Goal: Task Accomplishment & Management: Manage account settings

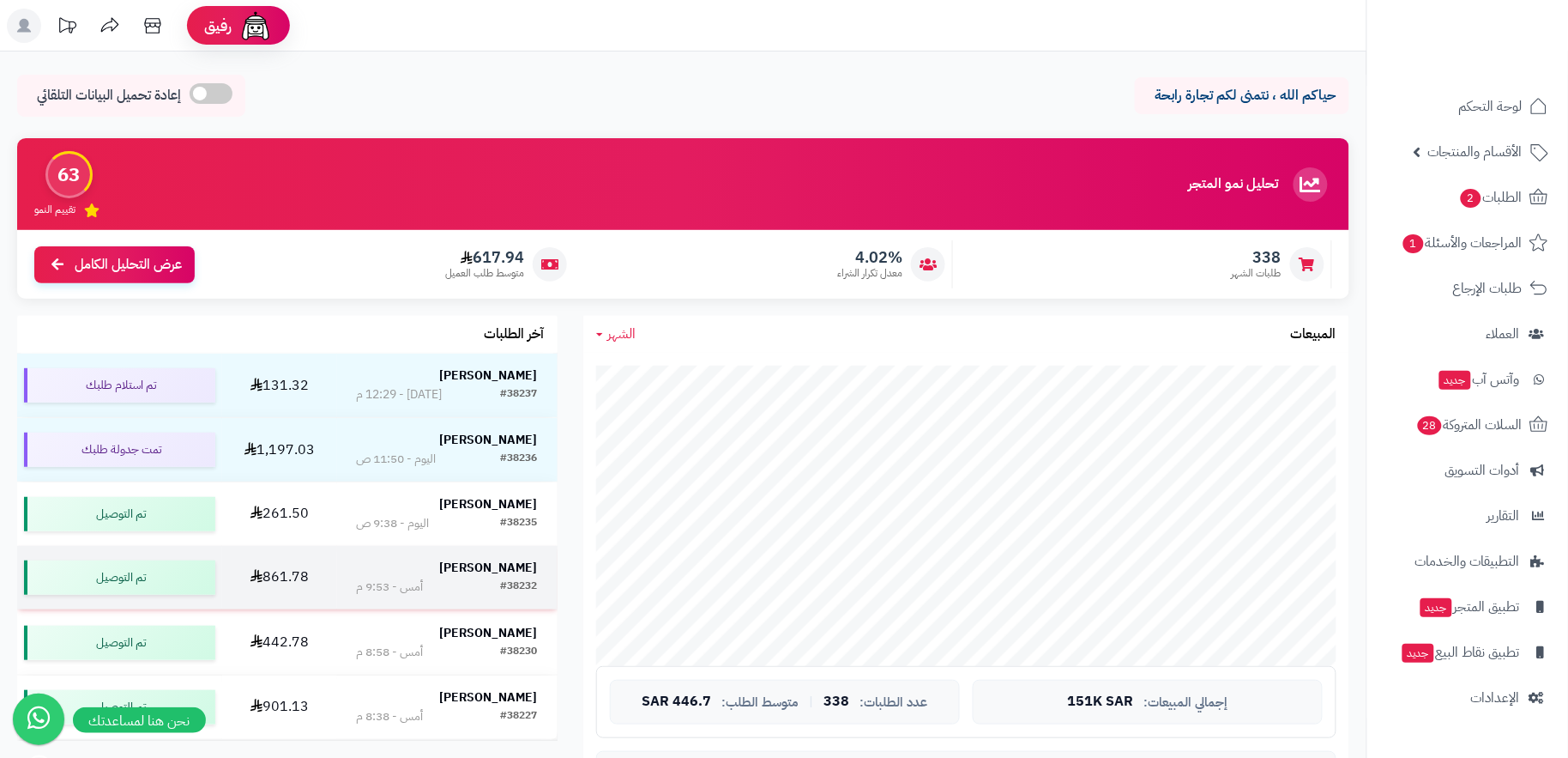
click at [495, 594] on div "#38232 أمس - 9:53 م" at bounding box center [447, 586] width 181 height 18
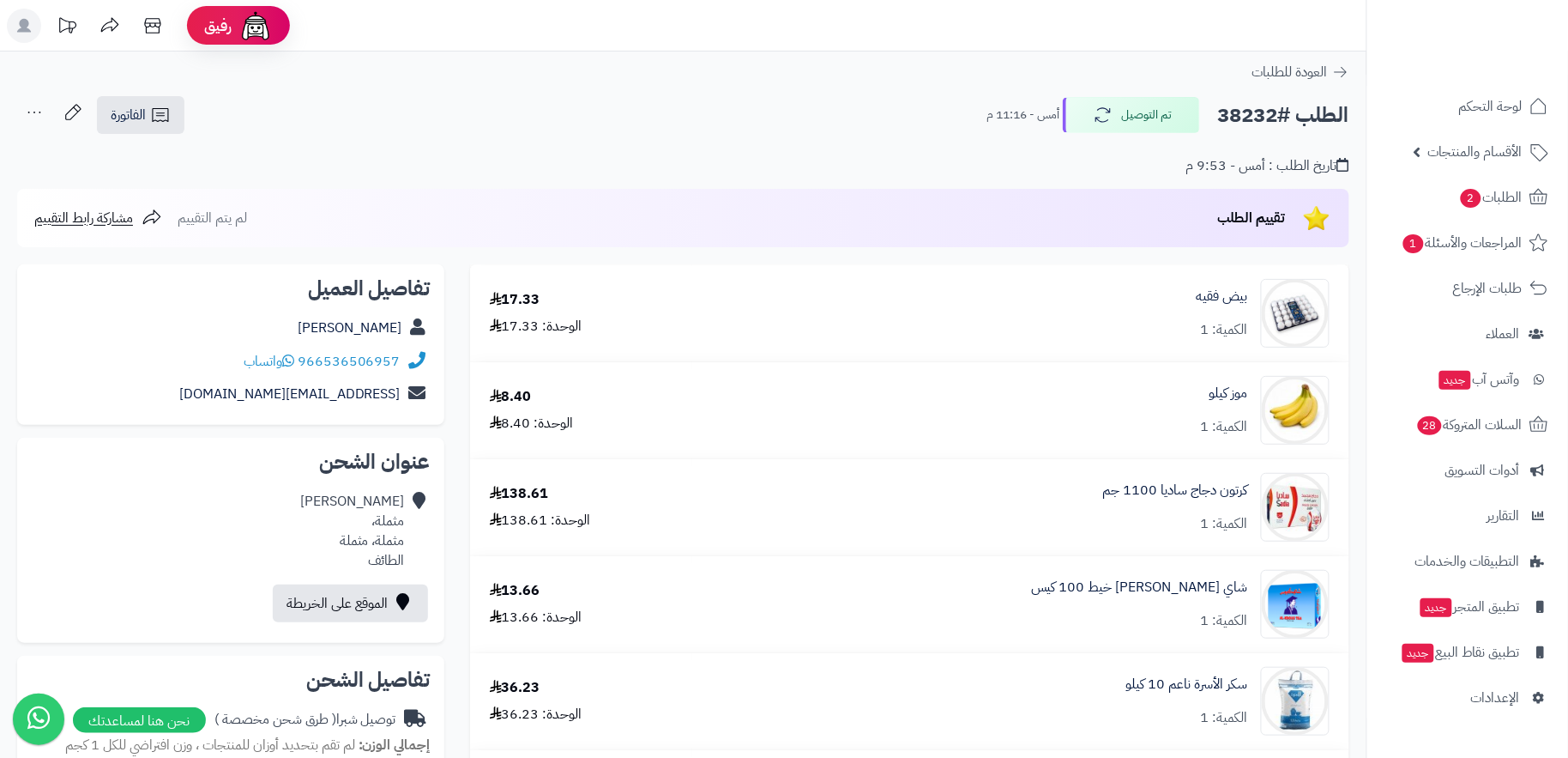
click at [519, 151] on div "تاريخ الطلب : أمس - 9:53 م" at bounding box center [683, 156] width 1332 height 41
click at [1509, 258] on link "المراجعات والأسئلة 1" at bounding box center [1467, 243] width 180 height 41
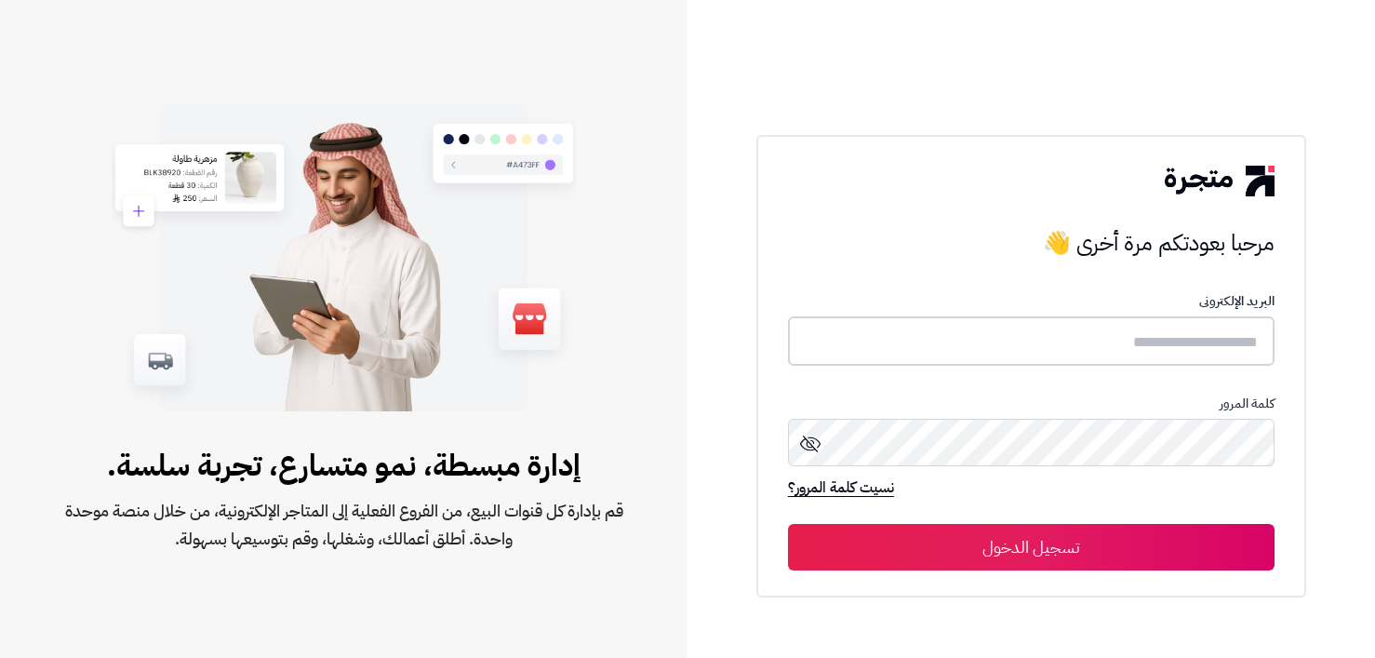
type input "**********"
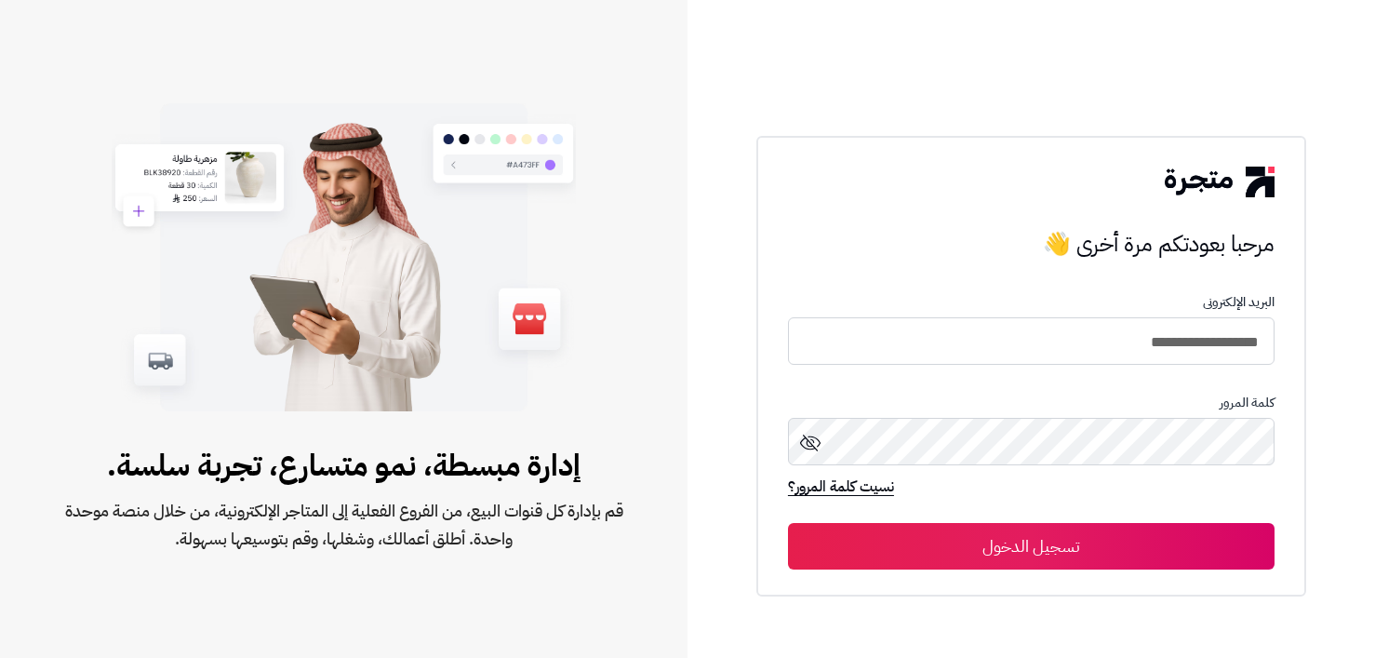
click at [1099, 550] on button "تسجيل الدخول" at bounding box center [1031, 546] width 487 height 47
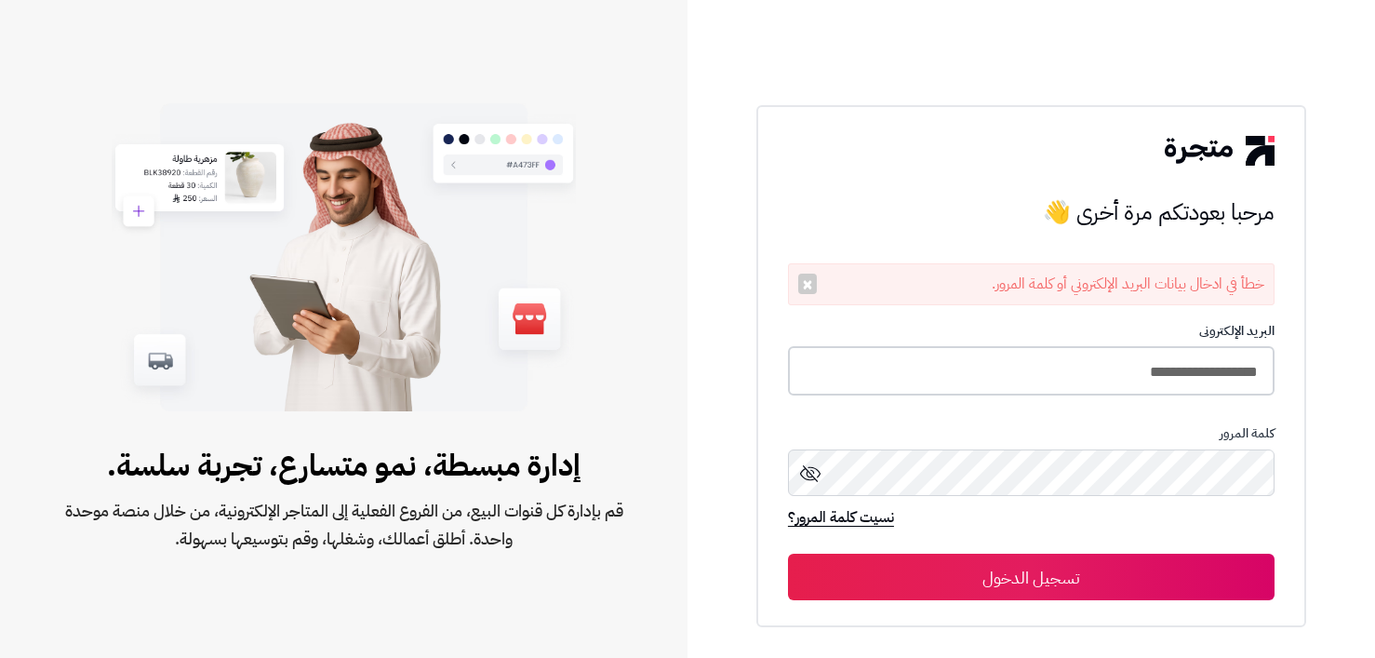
click at [1125, 368] on input "**********" at bounding box center [1031, 370] width 487 height 49
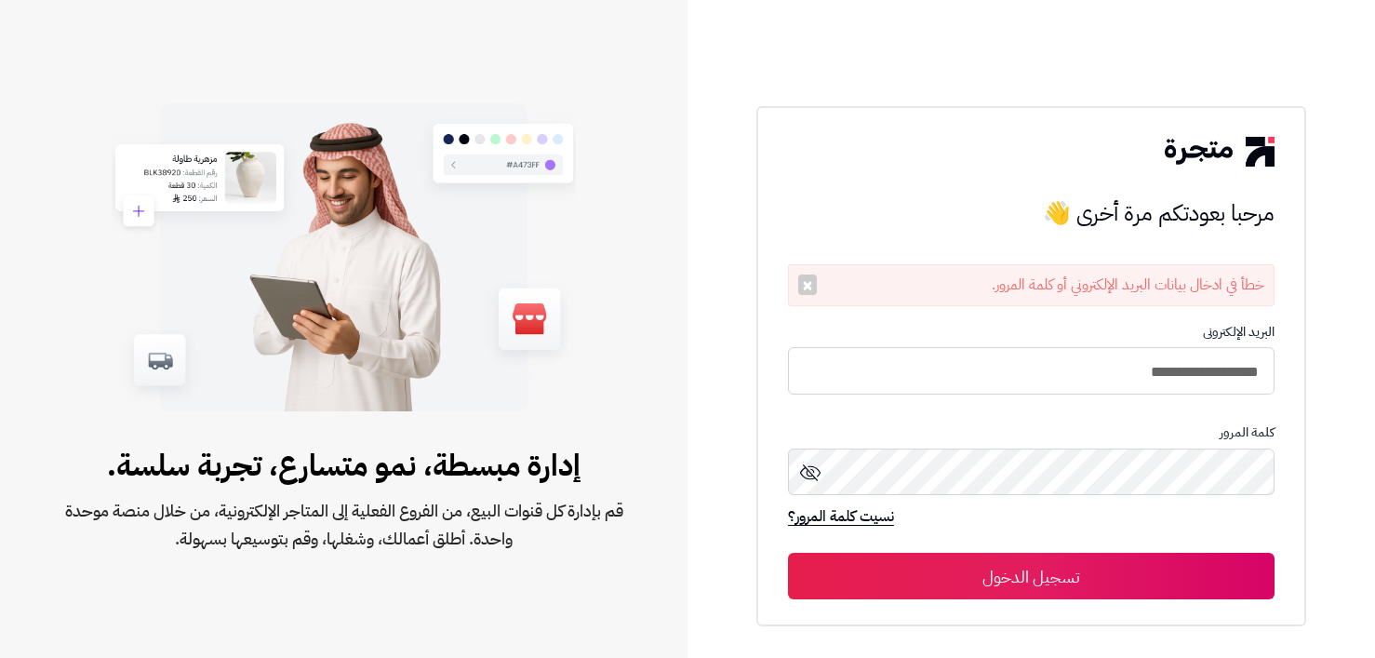
type input "**********"
click at [788, 553] on button "تسجيل الدخول" at bounding box center [1031, 576] width 487 height 47
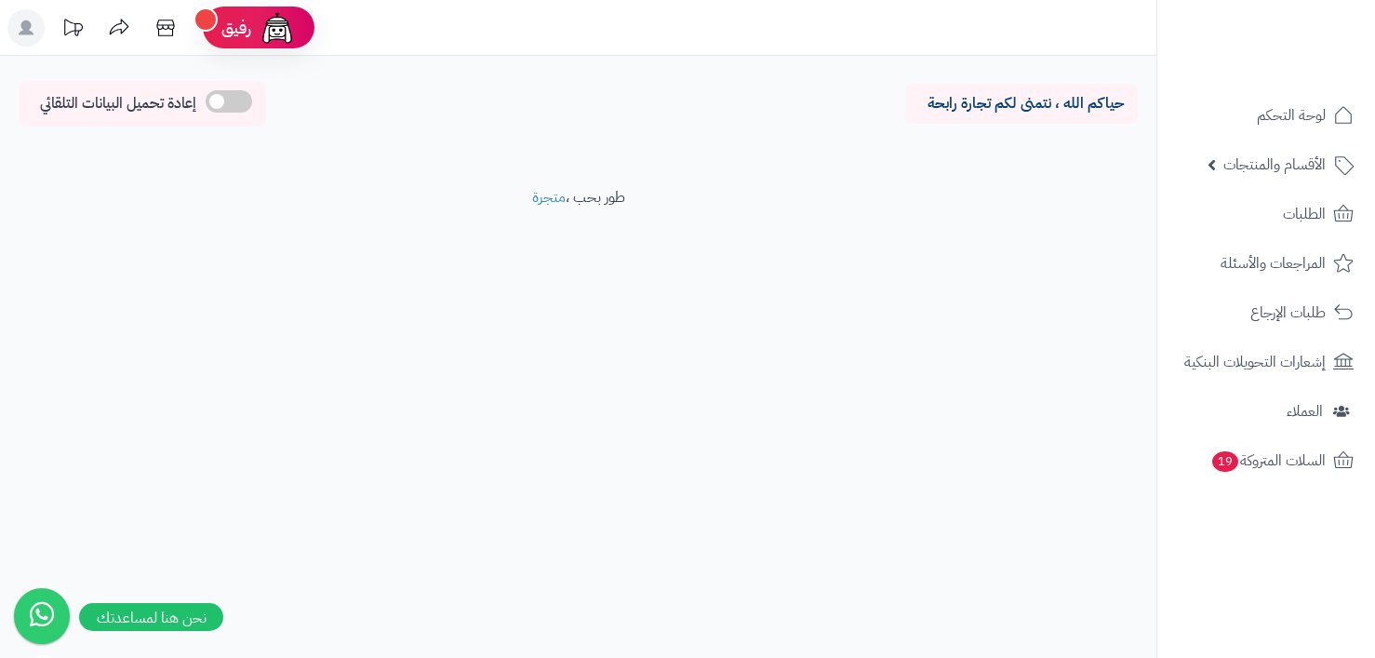
click at [1273, 188] on ul "لوحة التحكم الأقسام والمنتجات المنتجات الأقسام الماركات مواصفات المنتجات مواصفا…" at bounding box center [1266, 288] width 218 height 390
click at [1281, 220] on link "الطلبات" at bounding box center [1266, 214] width 195 height 45
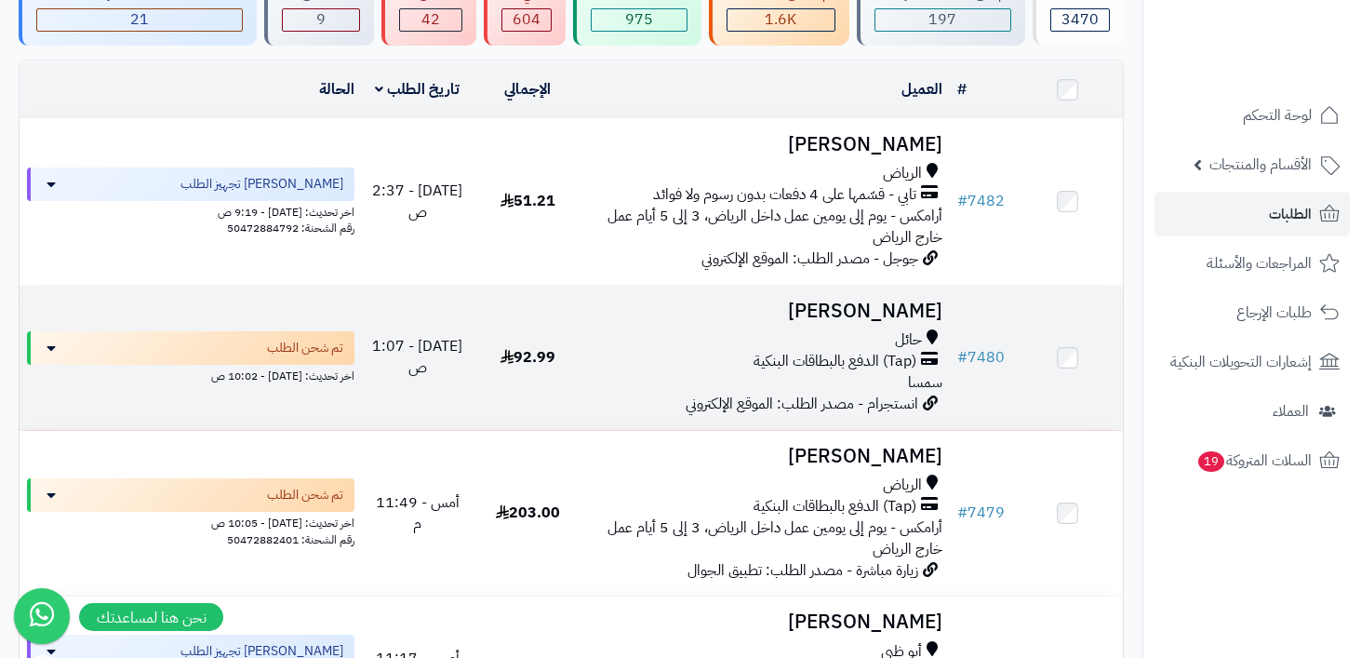
scroll to position [205, 0]
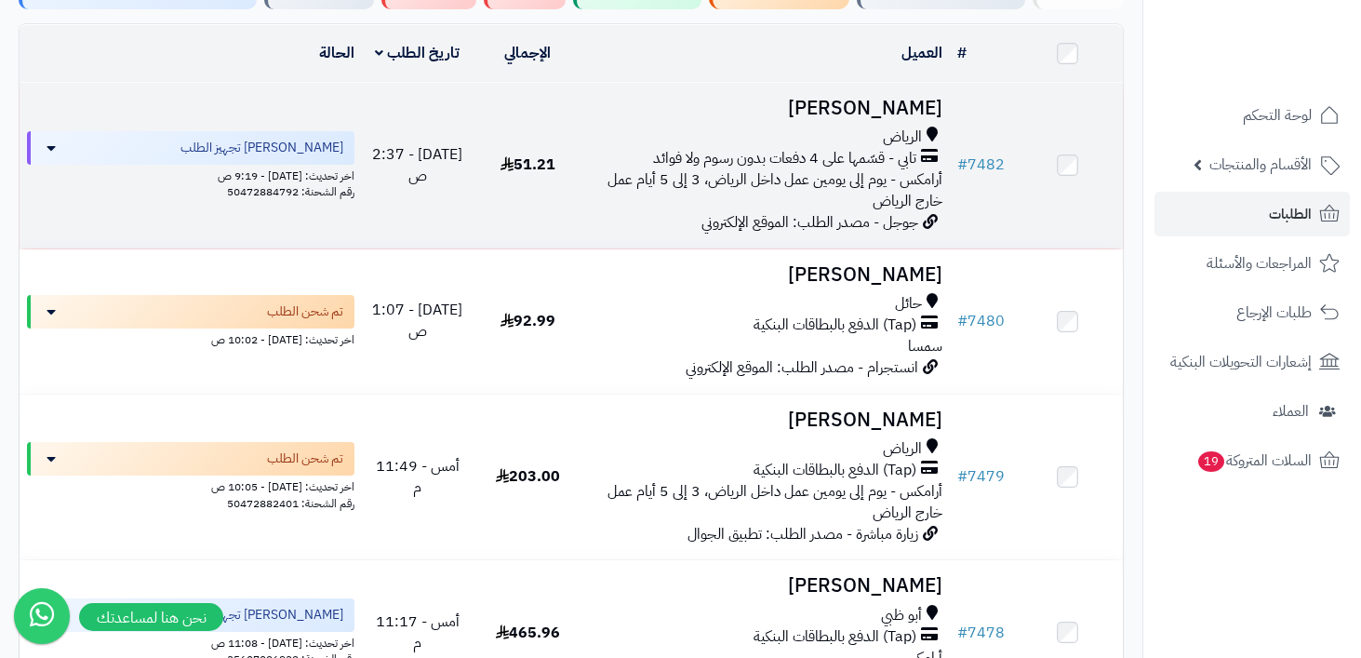
click at [889, 174] on span "أرامكس - يوم إلى يومين عمل داخل الرياض، 3 إلى 5 أيام عمل خارج الرياض" at bounding box center [775, 190] width 335 height 44
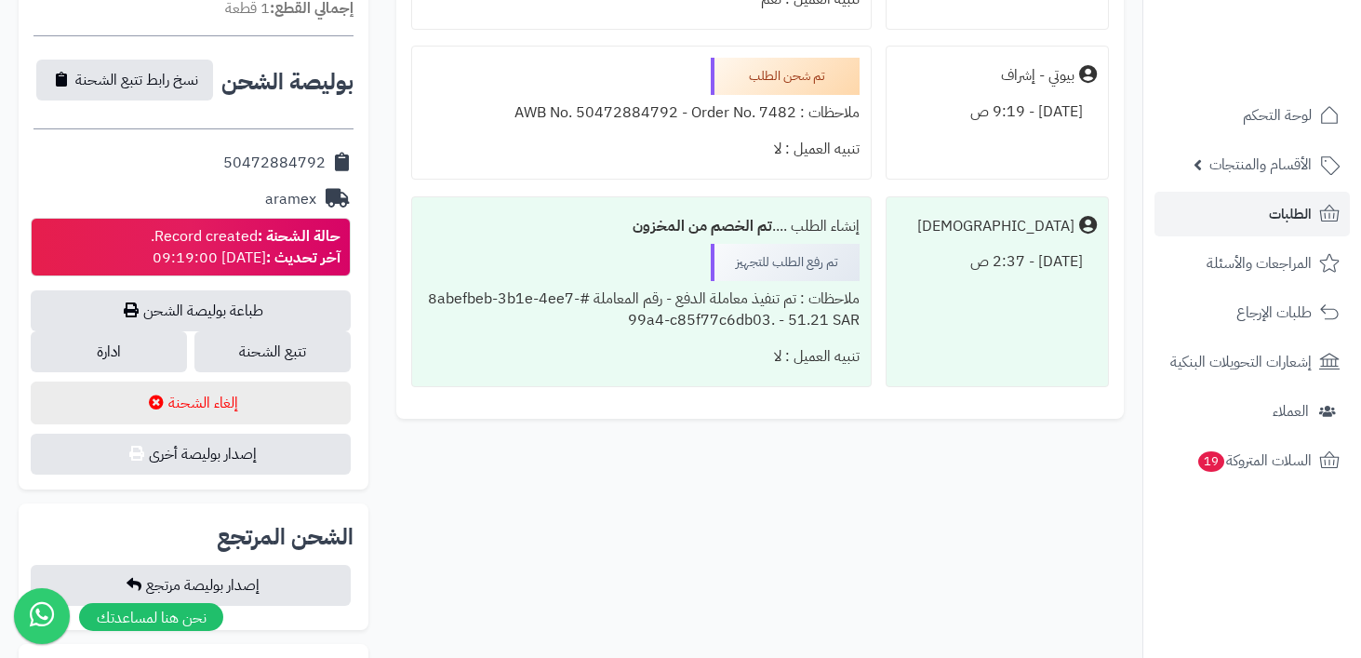
scroll to position [722, 0]
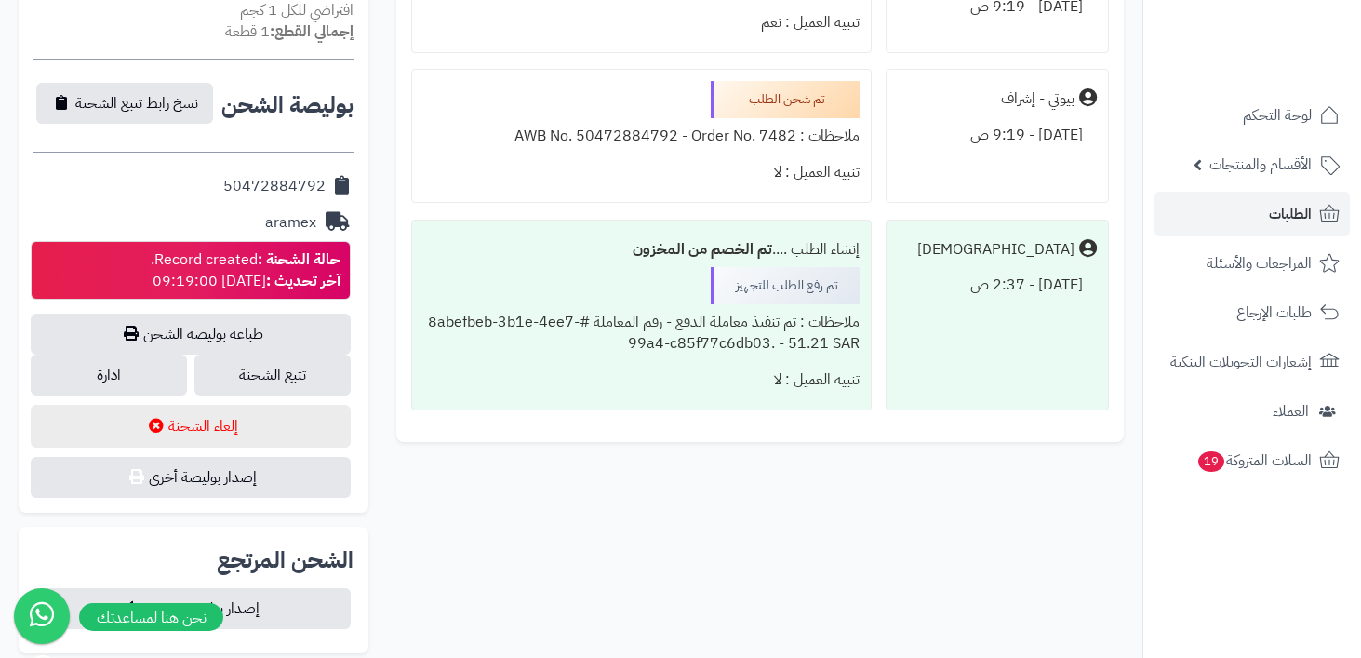
drag, startPoint x: 569, startPoint y: 364, endPoint x: 682, endPoint y: 287, distance: 136.0
click at [682, 287] on div "إنشاء الطلب .... تم الخصم من المخزون تم رفع الطلب للتجهيز ملاحظات : تم تنفيذ مع…" at bounding box center [641, 315] width 461 height 191
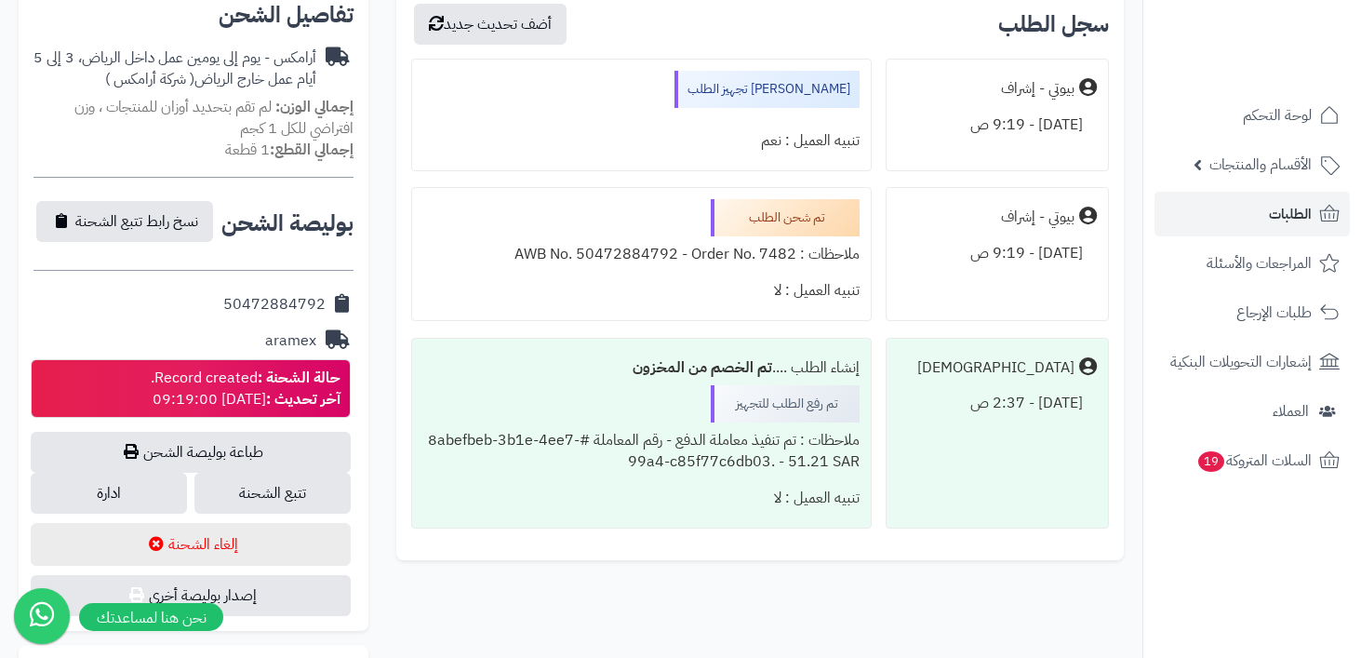
scroll to position [599, 0]
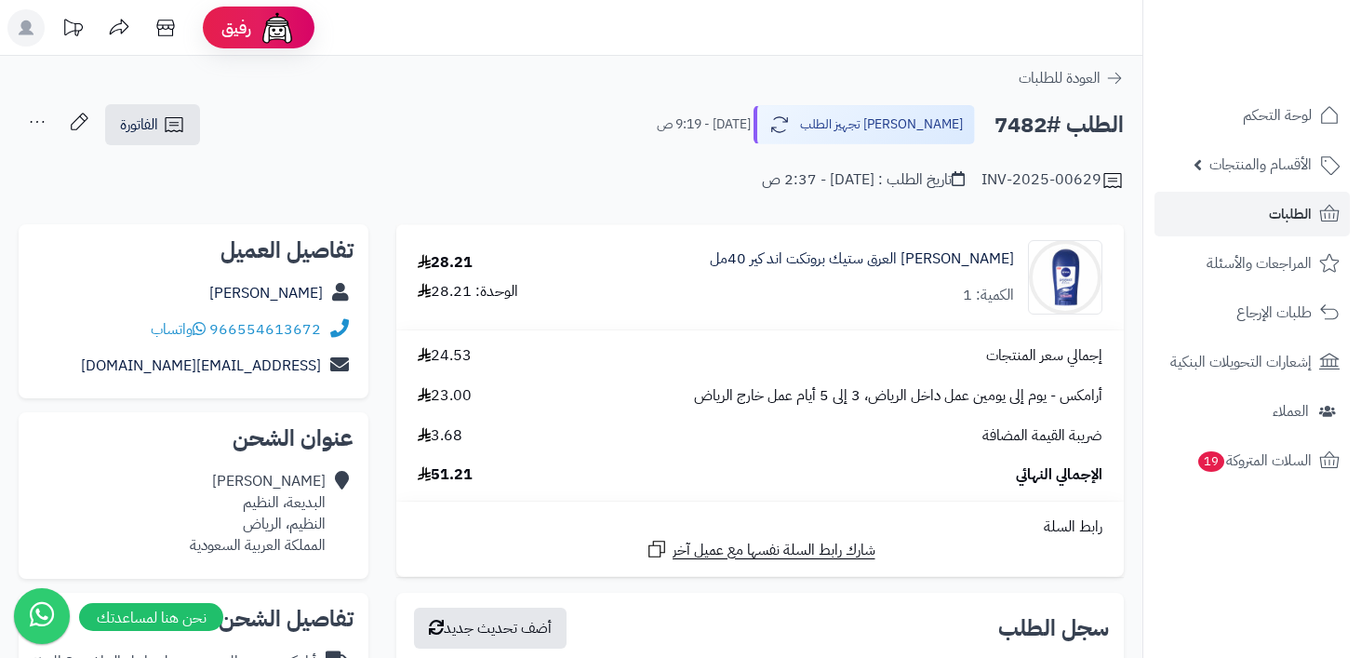
scroll to position [599, 0]
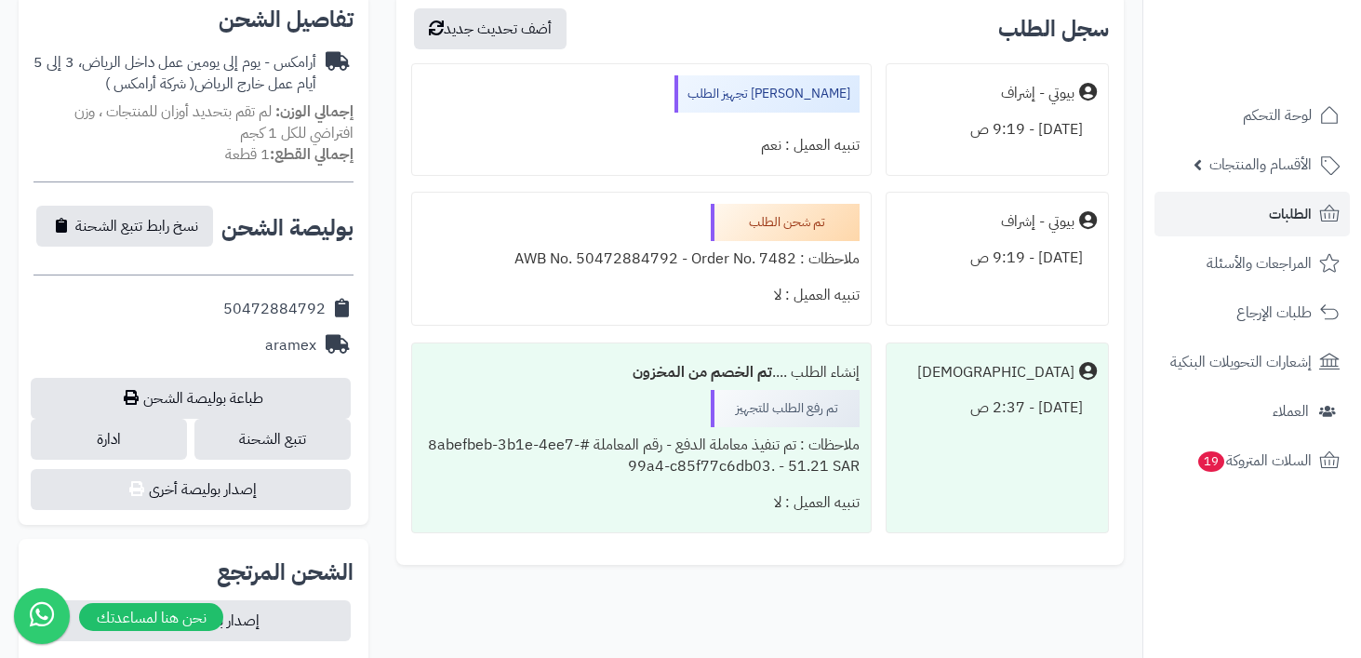
drag, startPoint x: 1066, startPoint y: 115, endPoint x: 1031, endPoint y: 115, distance: 35.4
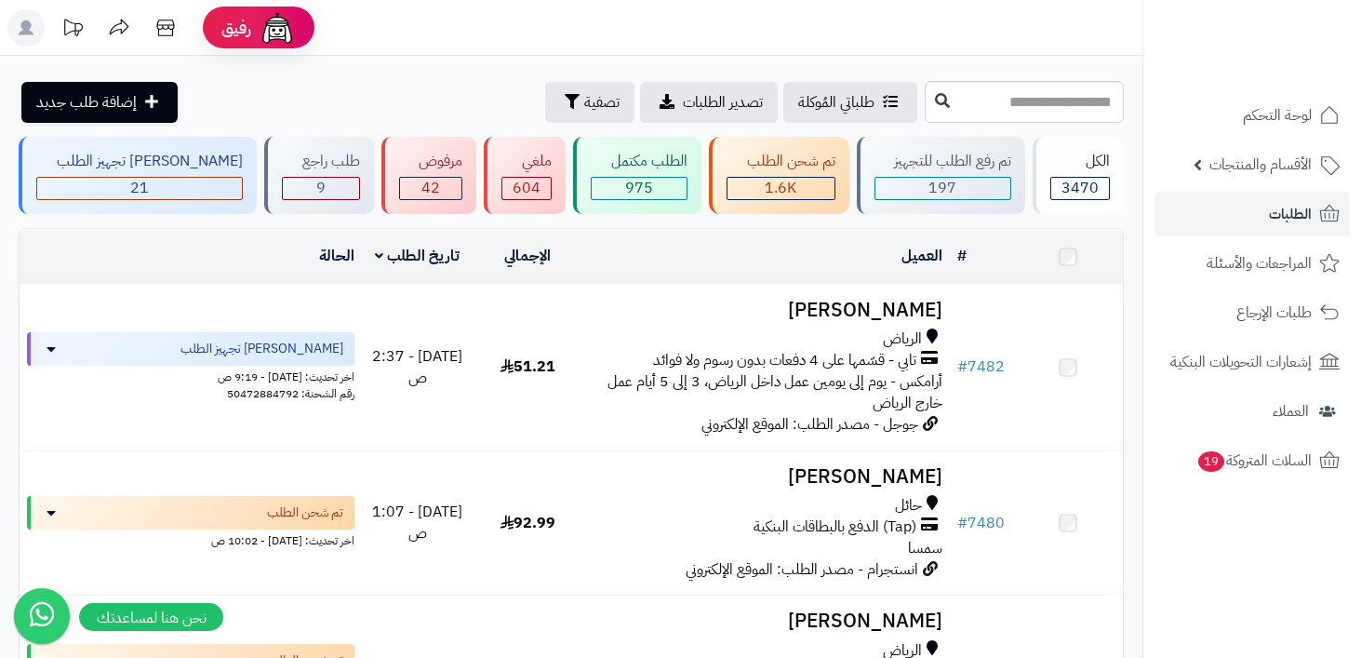
scroll to position [586, 0]
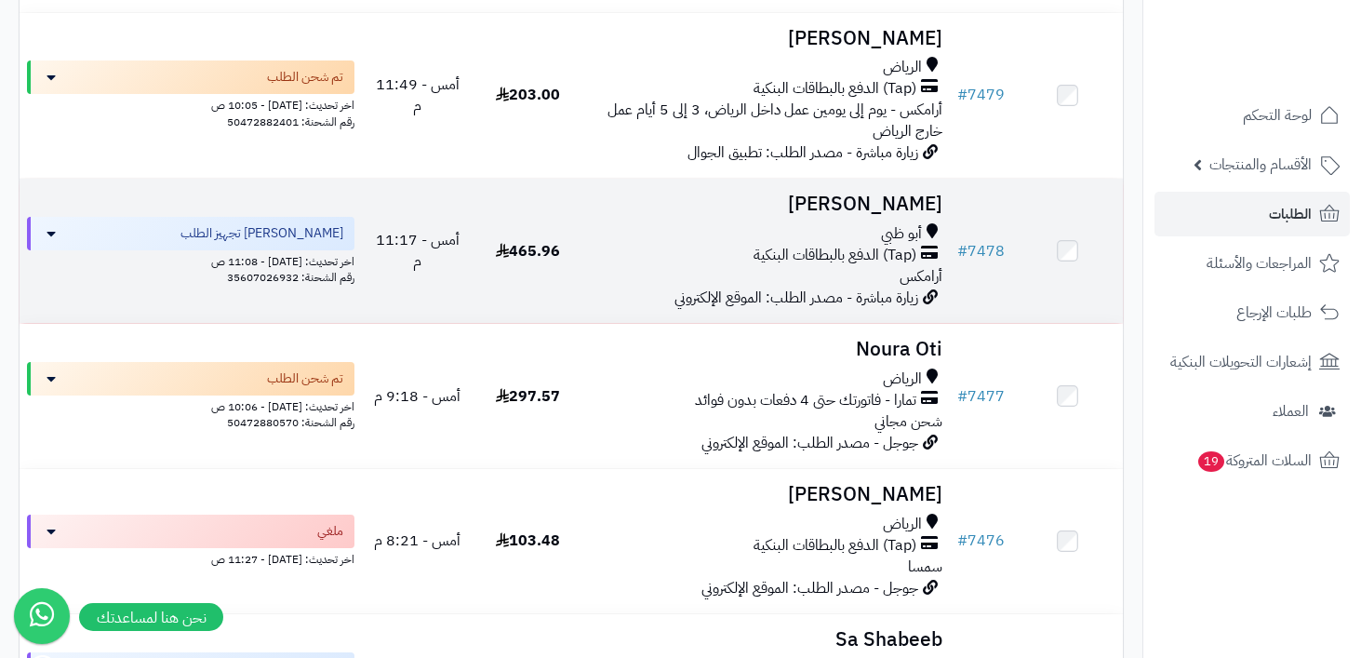
click at [870, 258] on span "(Tap) الدفع بالبطاقات البنكية" at bounding box center [835, 255] width 163 height 21
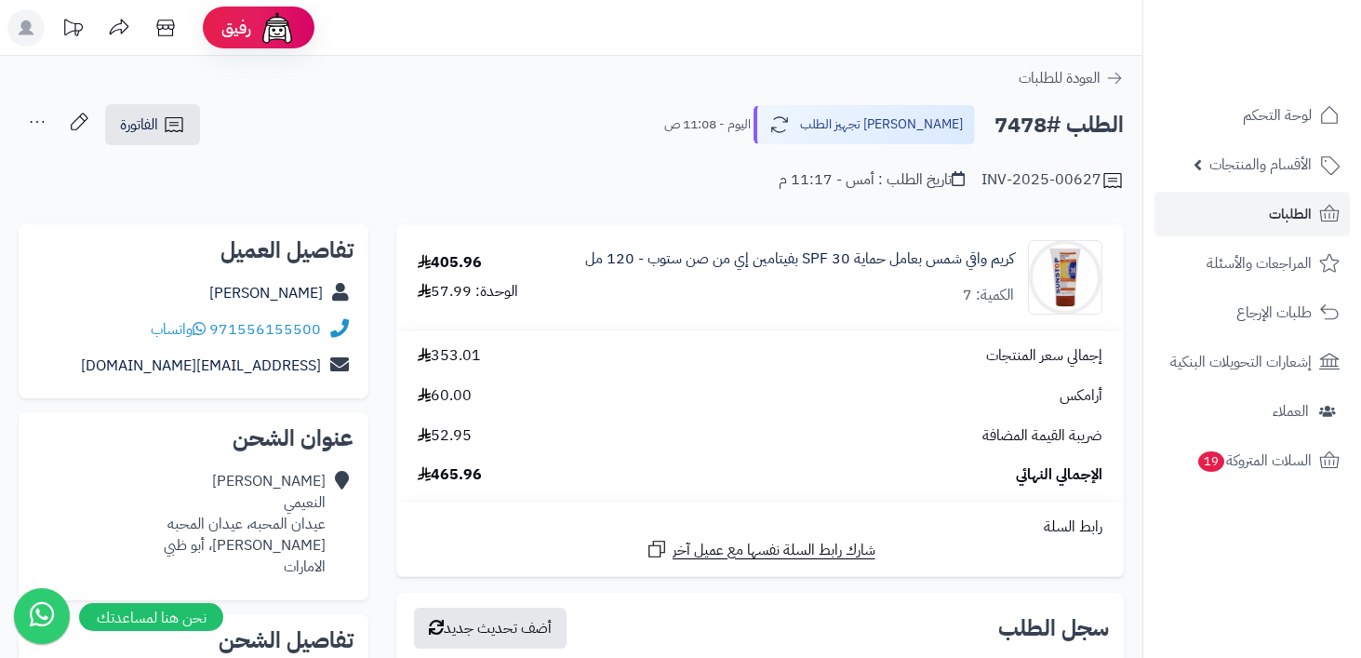
scroll to position [637, 0]
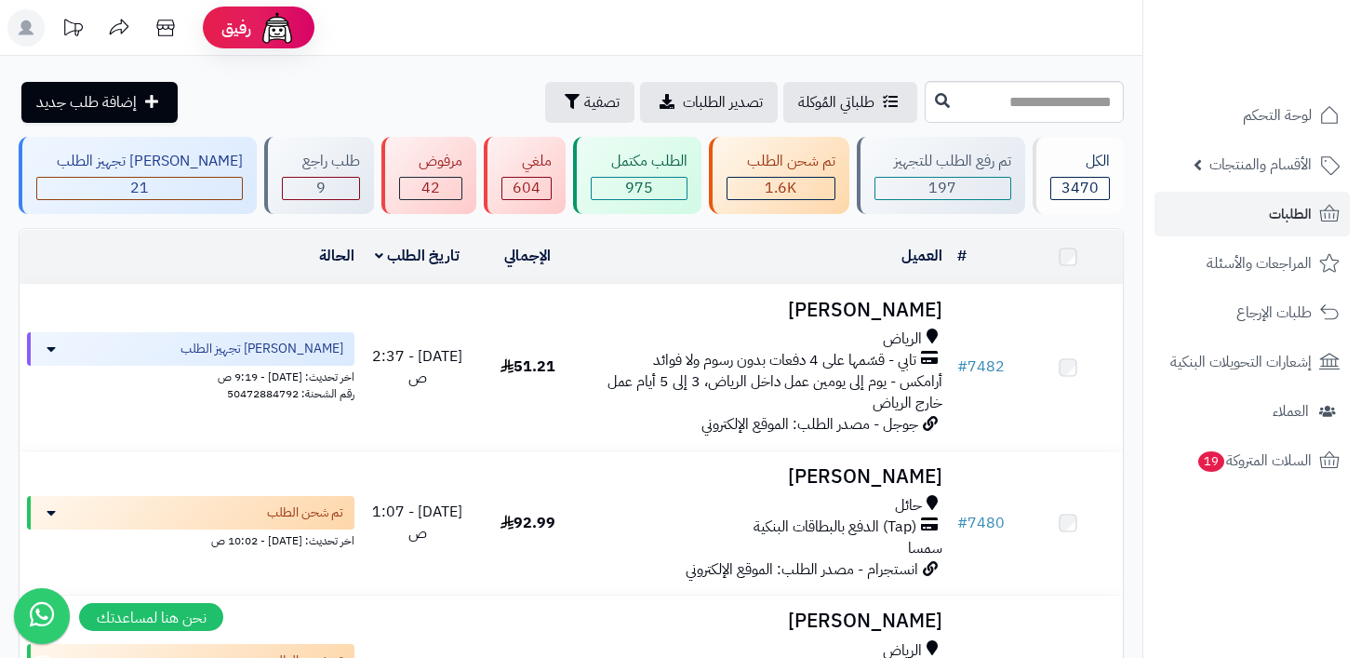
scroll to position [978, 0]
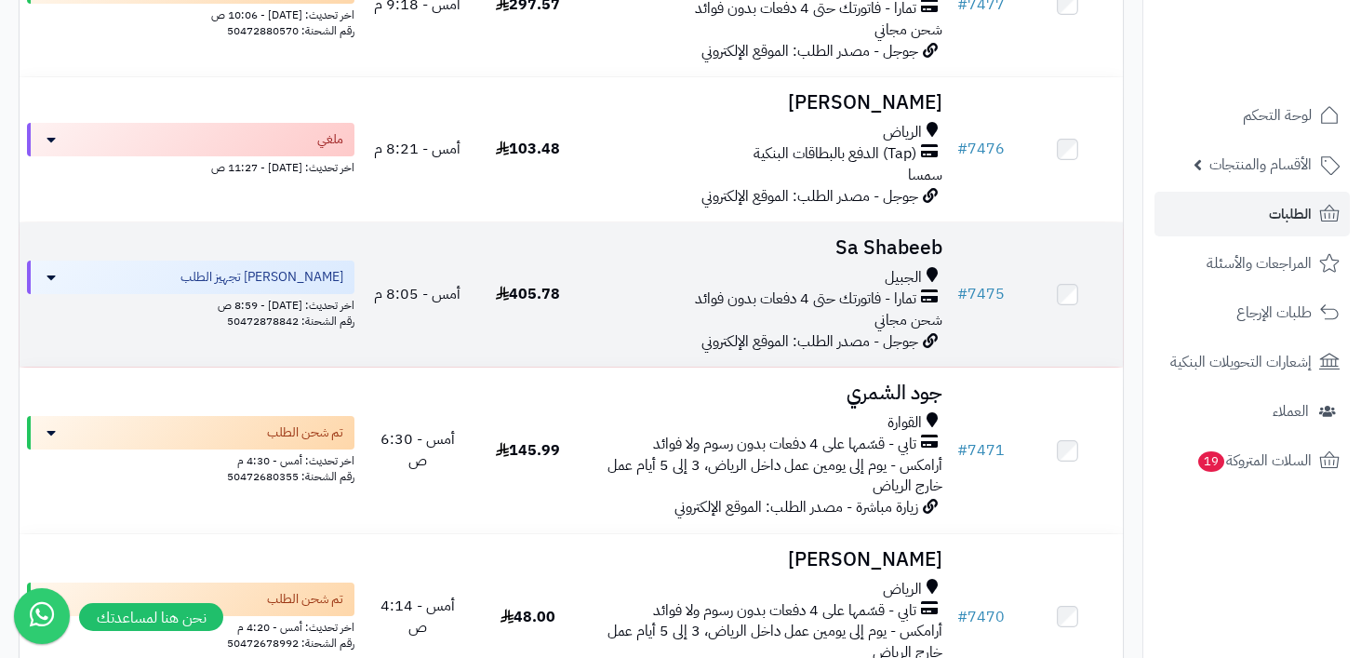
click at [903, 288] on span "تمارا - فاتورتك حتى 4 دفعات بدون فوائد" at bounding box center [805, 298] width 221 height 21
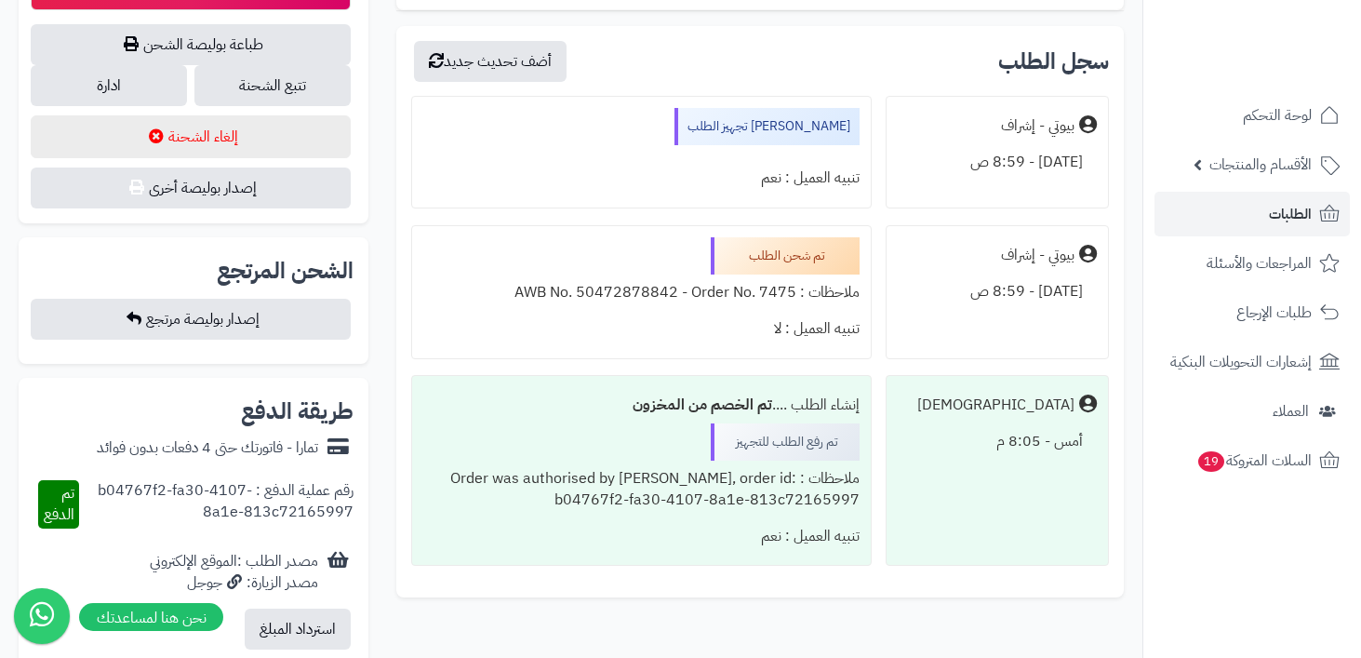
scroll to position [995, 0]
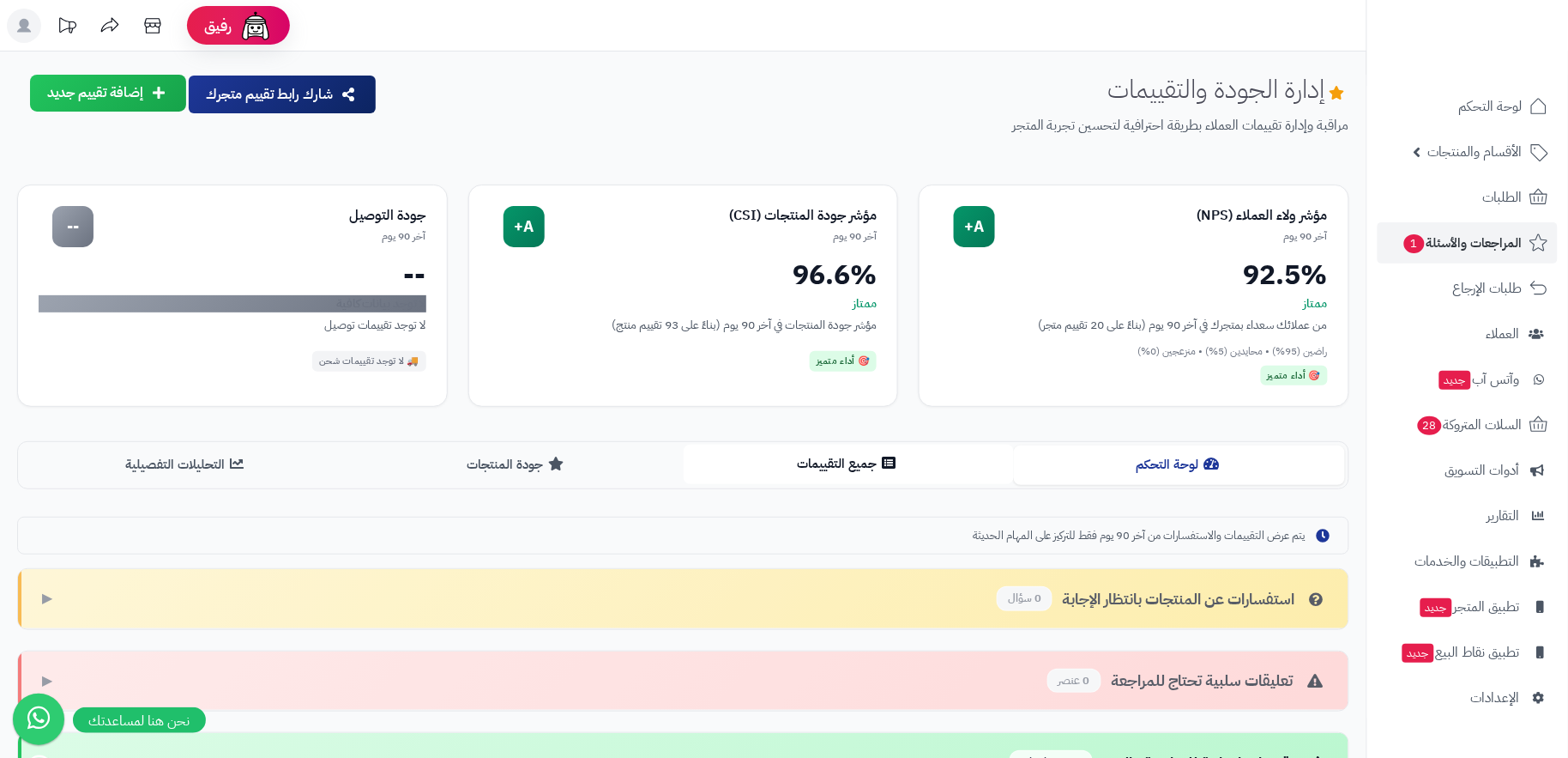
click at [834, 475] on button "جميع التقييمات" at bounding box center [849, 464] width 331 height 39
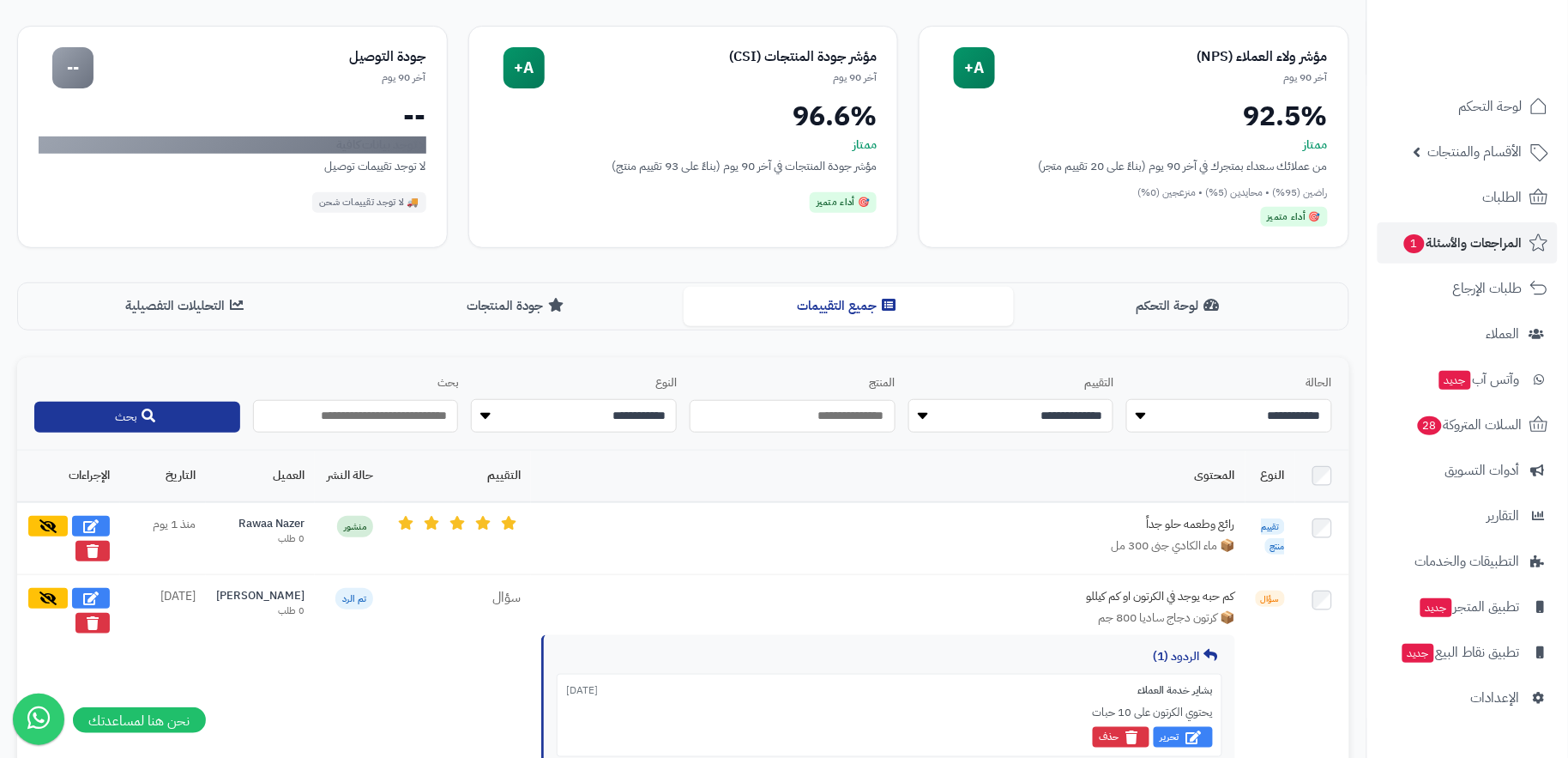
scroll to position [422, 0]
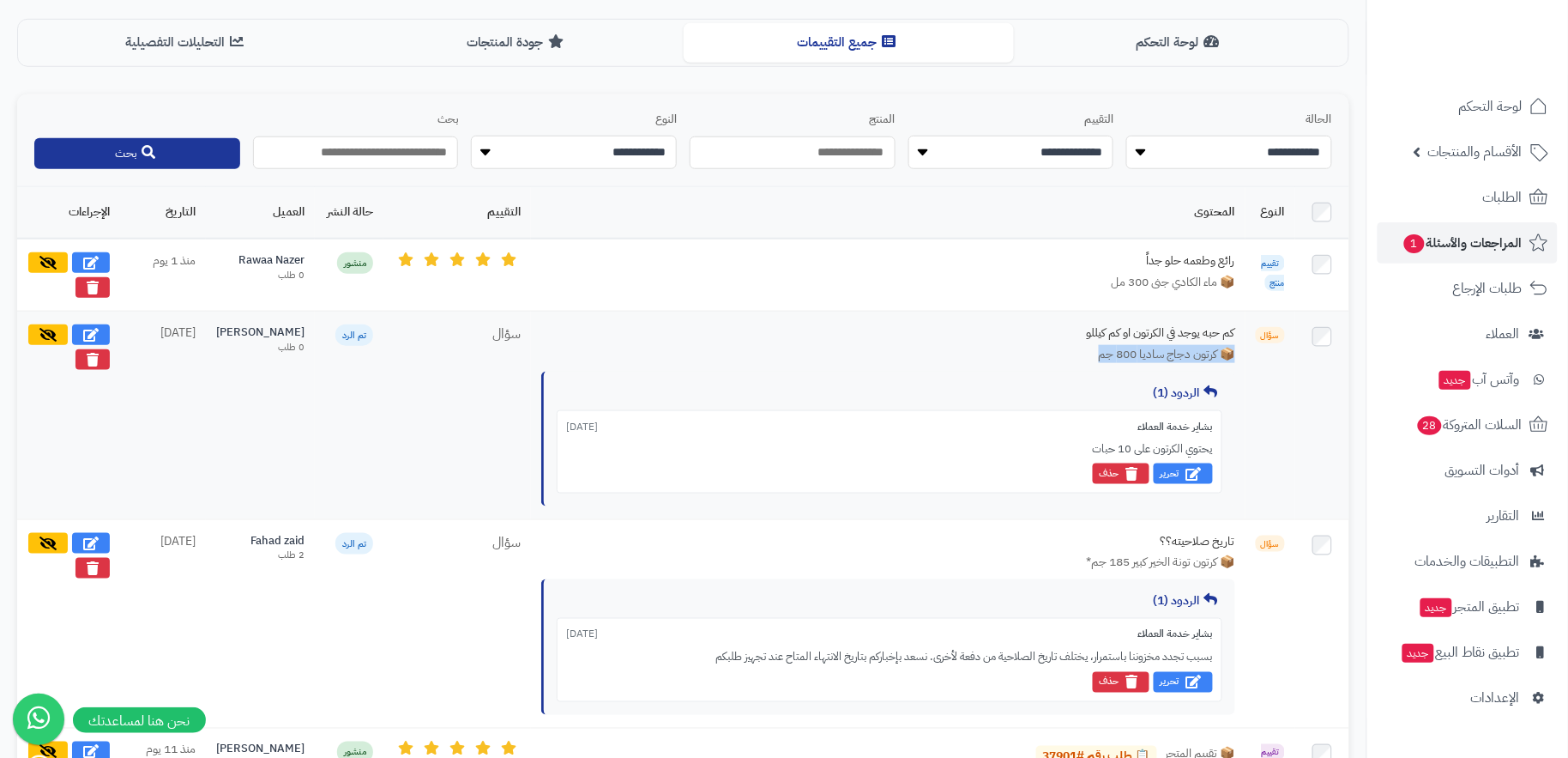
drag, startPoint x: 1087, startPoint y: 350, endPoint x: 1245, endPoint y: 353, distance: 158.0
click at [1245, 353] on td "**********" at bounding box center [888, 415] width 714 height 208
click at [1190, 356] on span "📦 كرتون دجاج ساديا 800 جم" at bounding box center [1167, 354] width 136 height 18
click at [1134, 347] on span "📦 كرتون دجاج ساديا 800 جم" at bounding box center [1167, 354] width 136 height 18
click at [1233, 351] on span "📦 كرتون دجاج ساديا 800 جم" at bounding box center [1167, 354] width 136 height 18
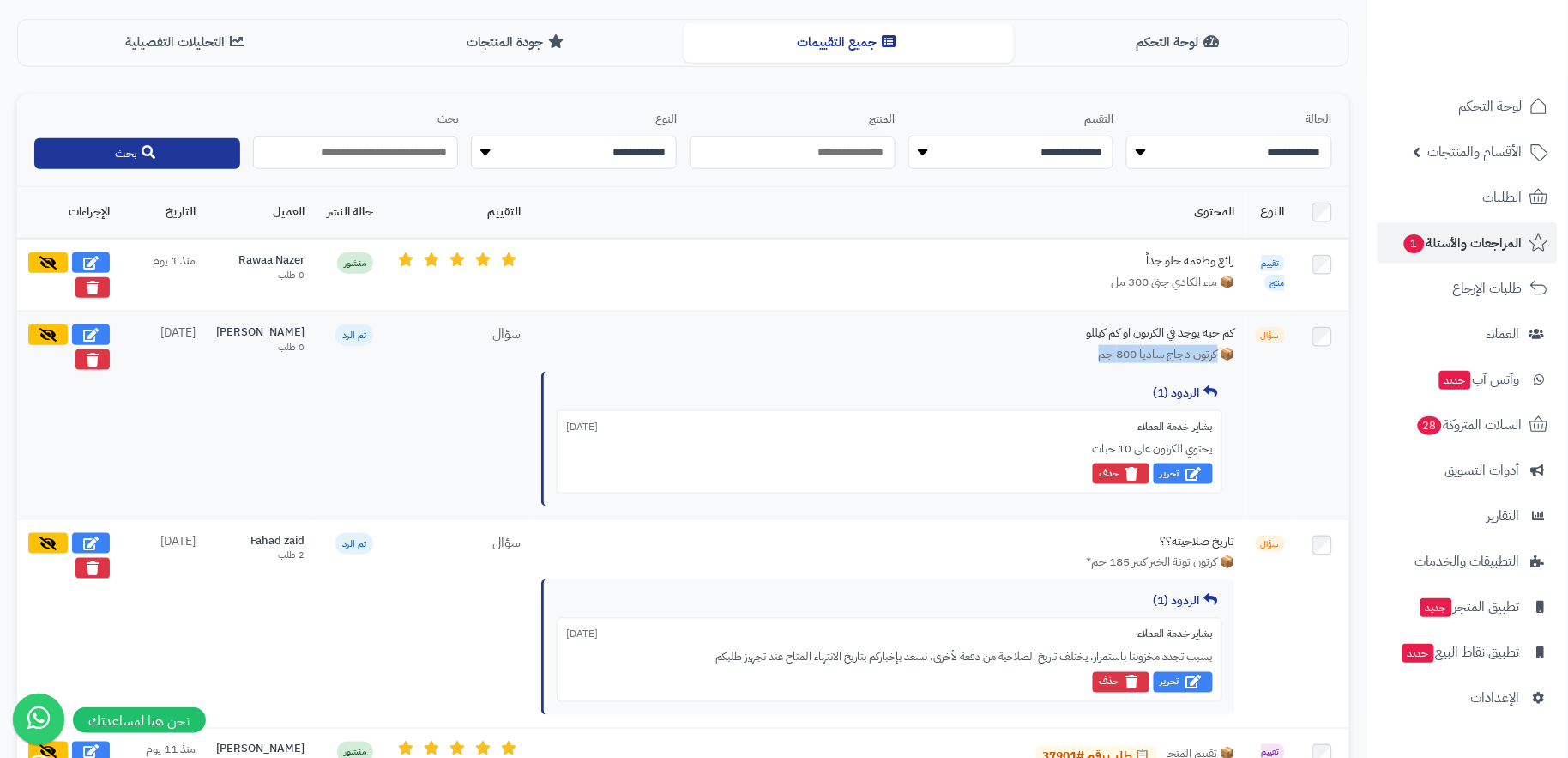
drag, startPoint x: 1098, startPoint y: 350, endPoint x: 1221, endPoint y: 350, distance: 123.0
click at [1221, 350] on div "📦 كرتون دجاج ساديا 800 جم" at bounding box center [888, 354] width 694 height 18
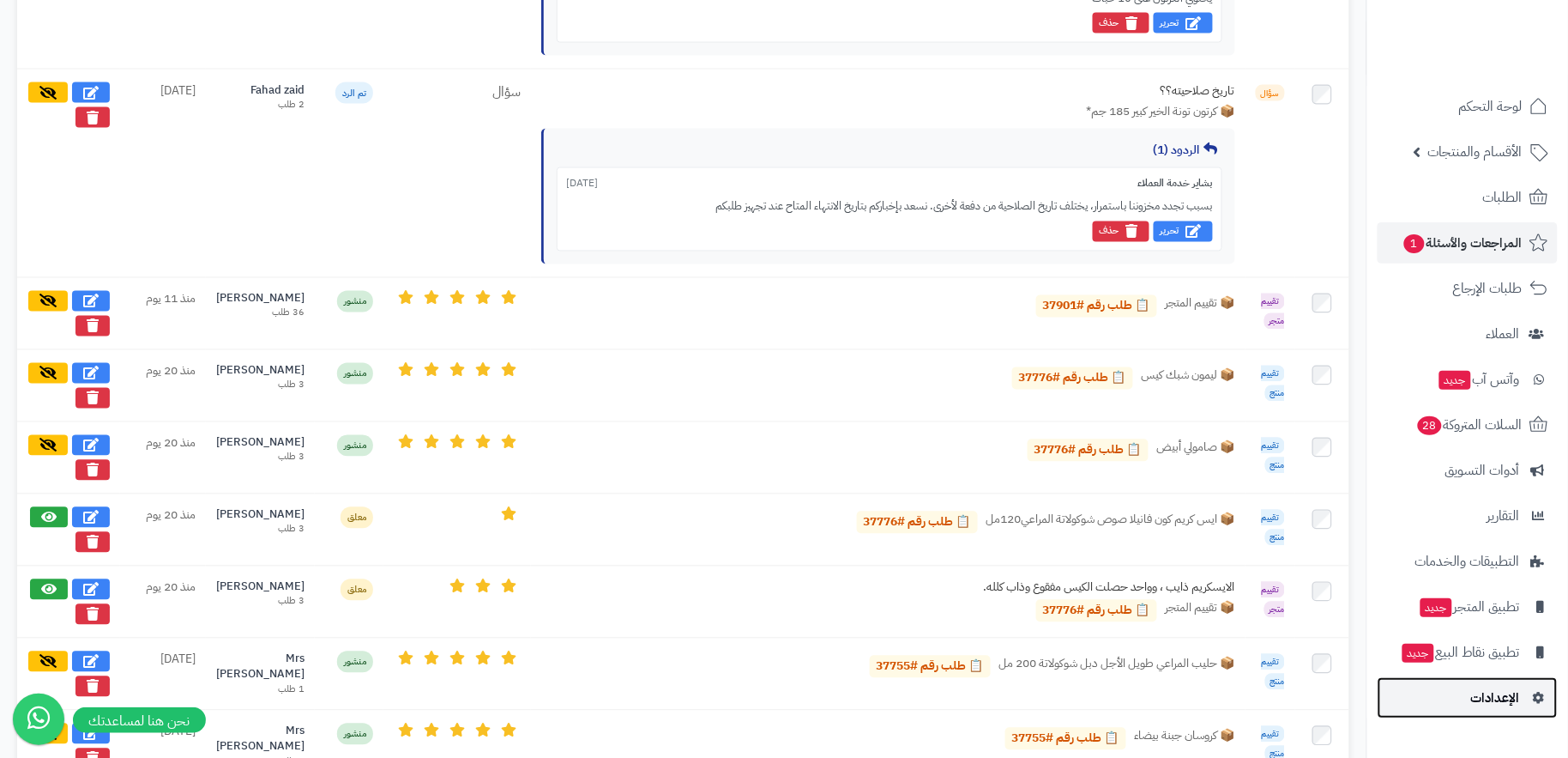
click at [1483, 697] on span "الإعدادات" at bounding box center [1495, 697] width 49 height 24
click at [1461, 164] on link "الأقسام والمنتجات" at bounding box center [1467, 151] width 180 height 41
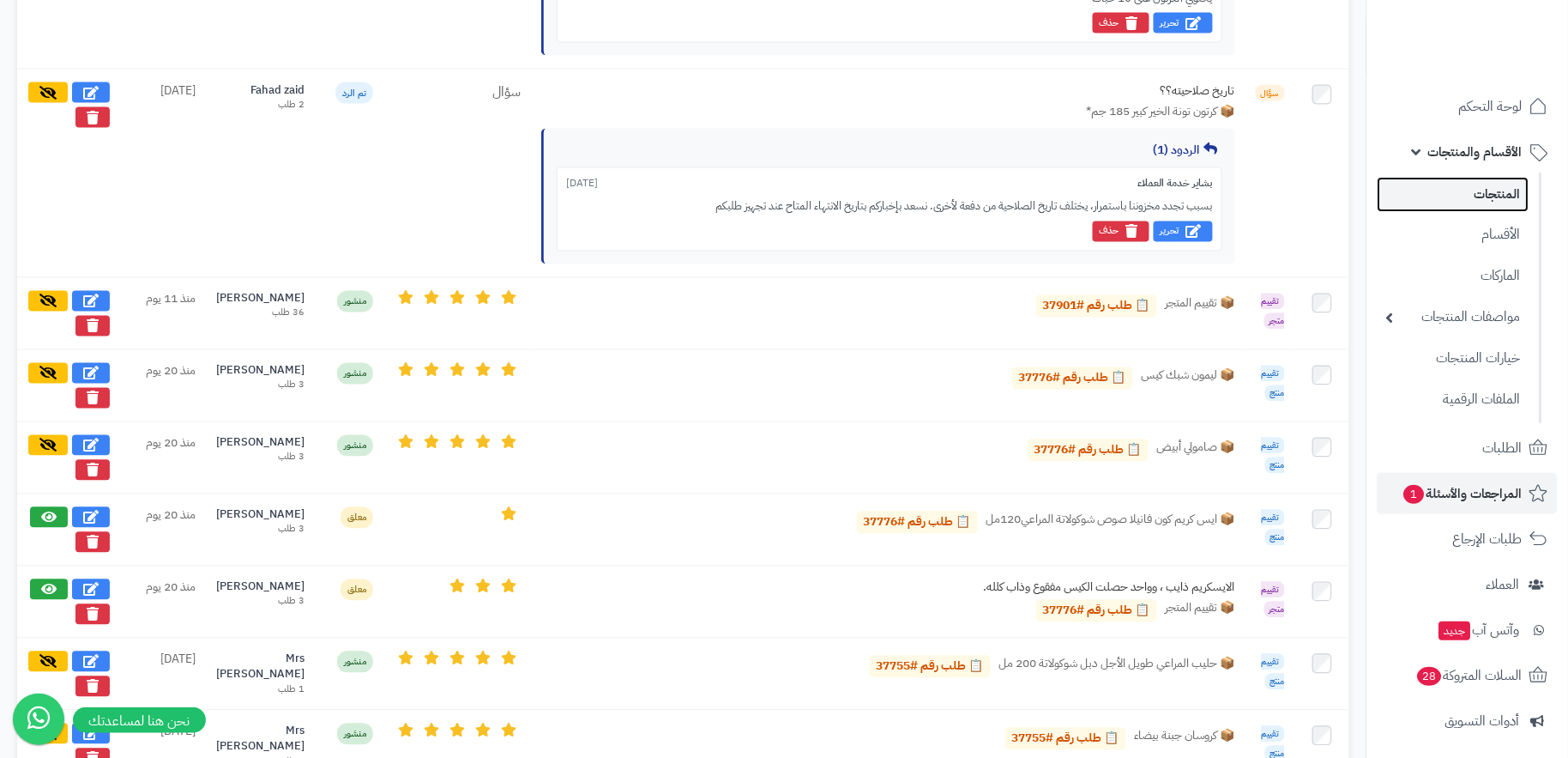
click at [1470, 187] on link "المنتجات" at bounding box center [1453, 195] width 152 height 35
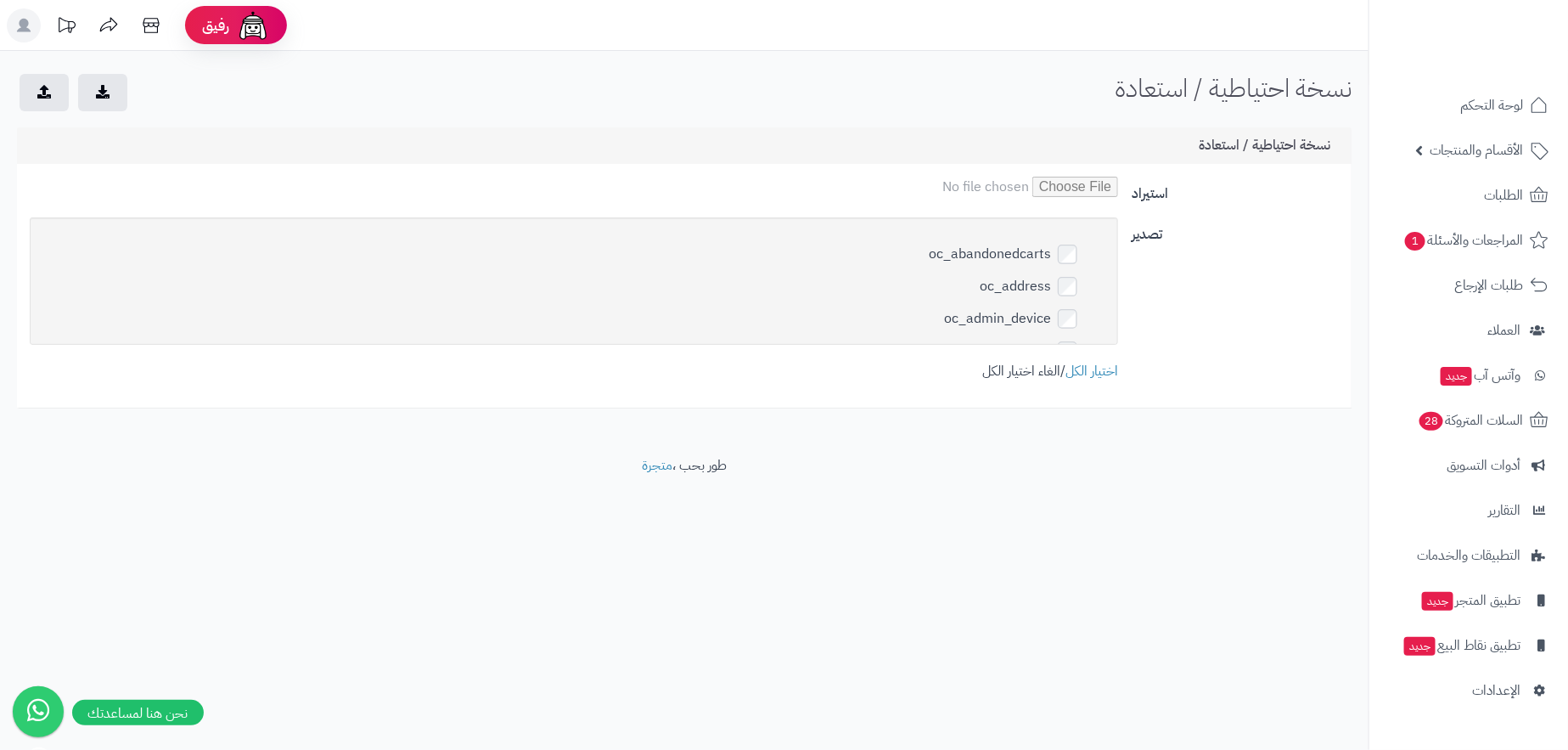
click at [1029, 369] on link "الغاء اختيار الكل" at bounding box center [1021, 370] width 78 height 20
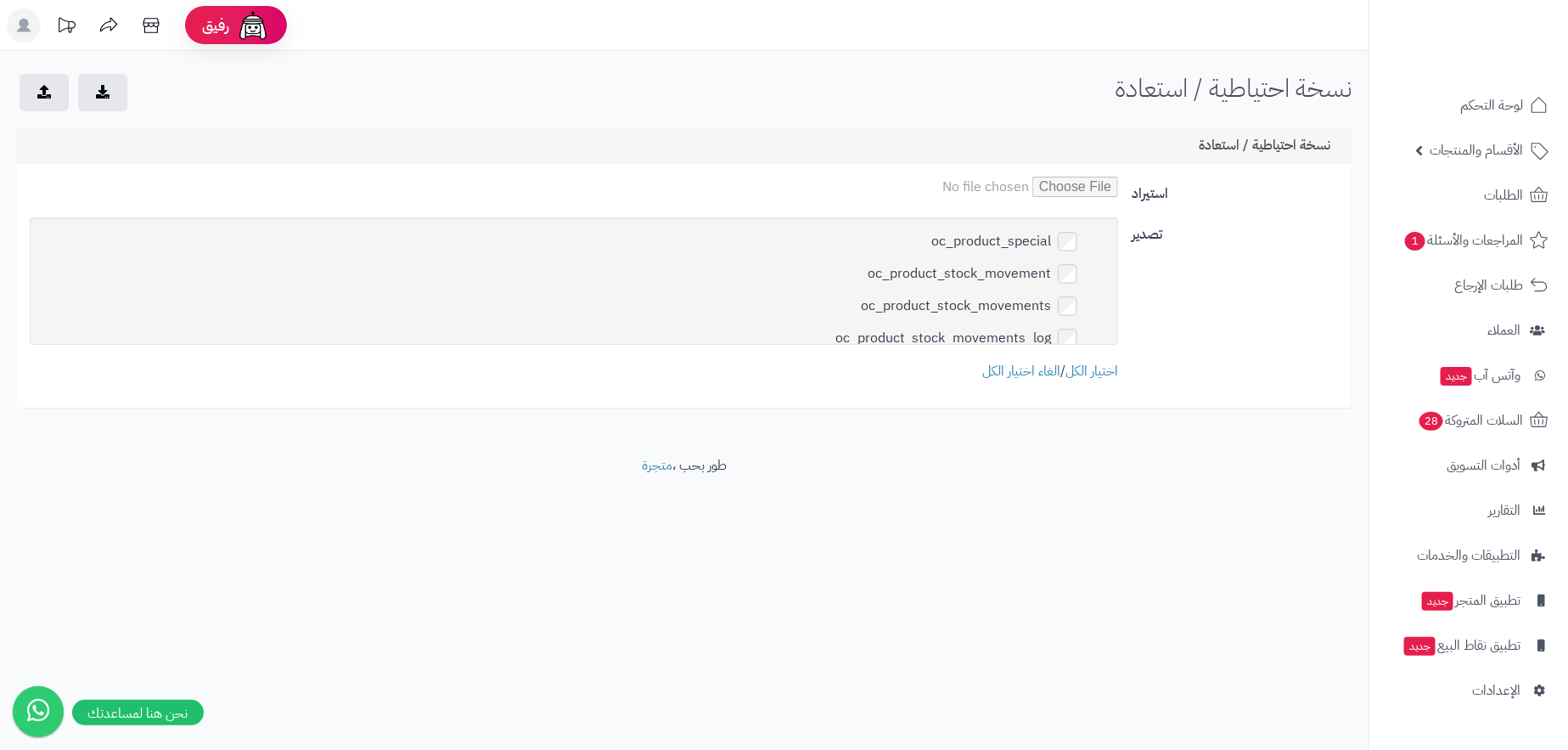
click at [99, 109] on button "submit" at bounding box center [103, 91] width 49 height 37
click at [986, 376] on link "الغاء اختيار الكل" at bounding box center [1021, 370] width 78 height 20
click at [1423, 142] on link "الأقسام والمنتجات" at bounding box center [1469, 150] width 178 height 41
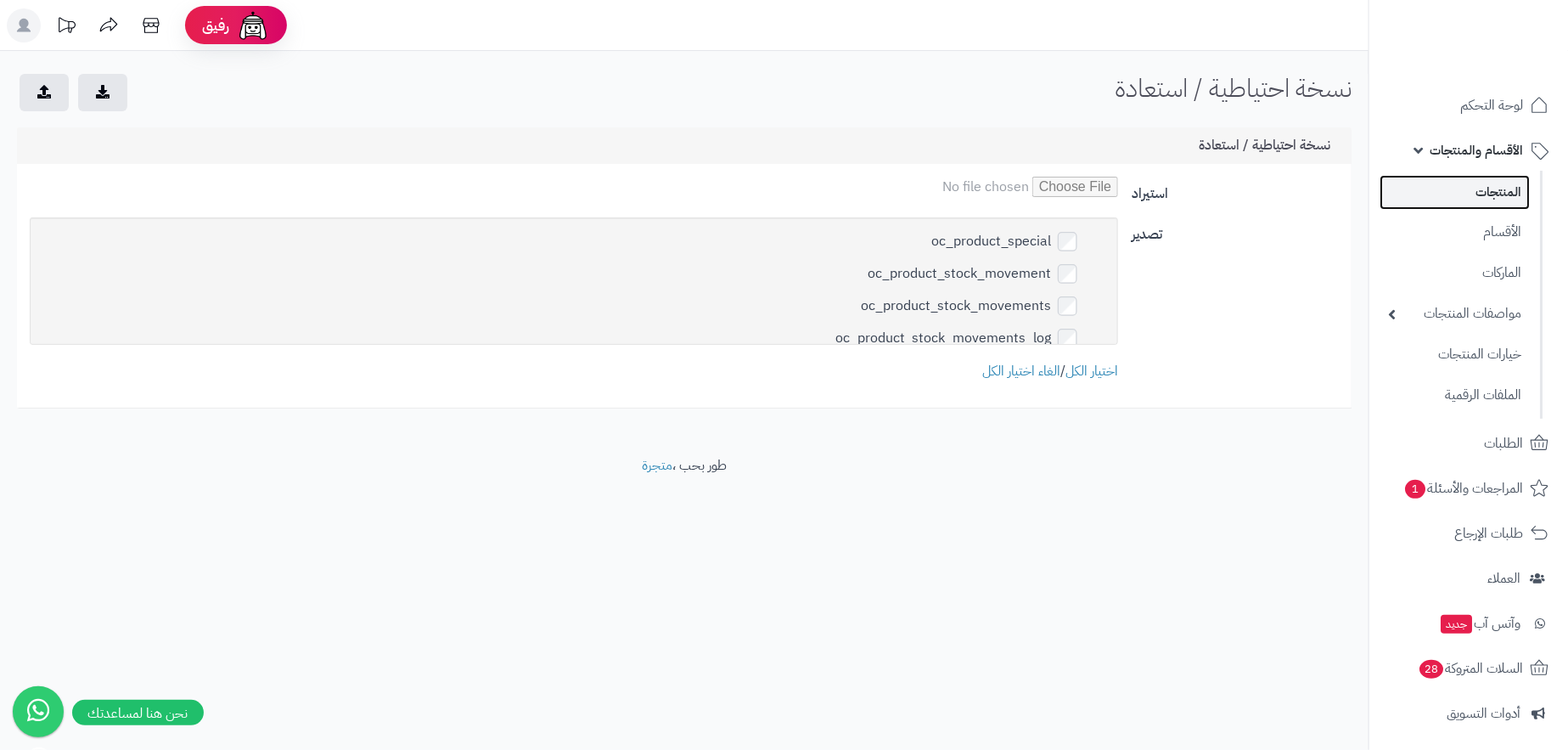
click at [1472, 182] on link "المنتجات" at bounding box center [1455, 193] width 151 height 35
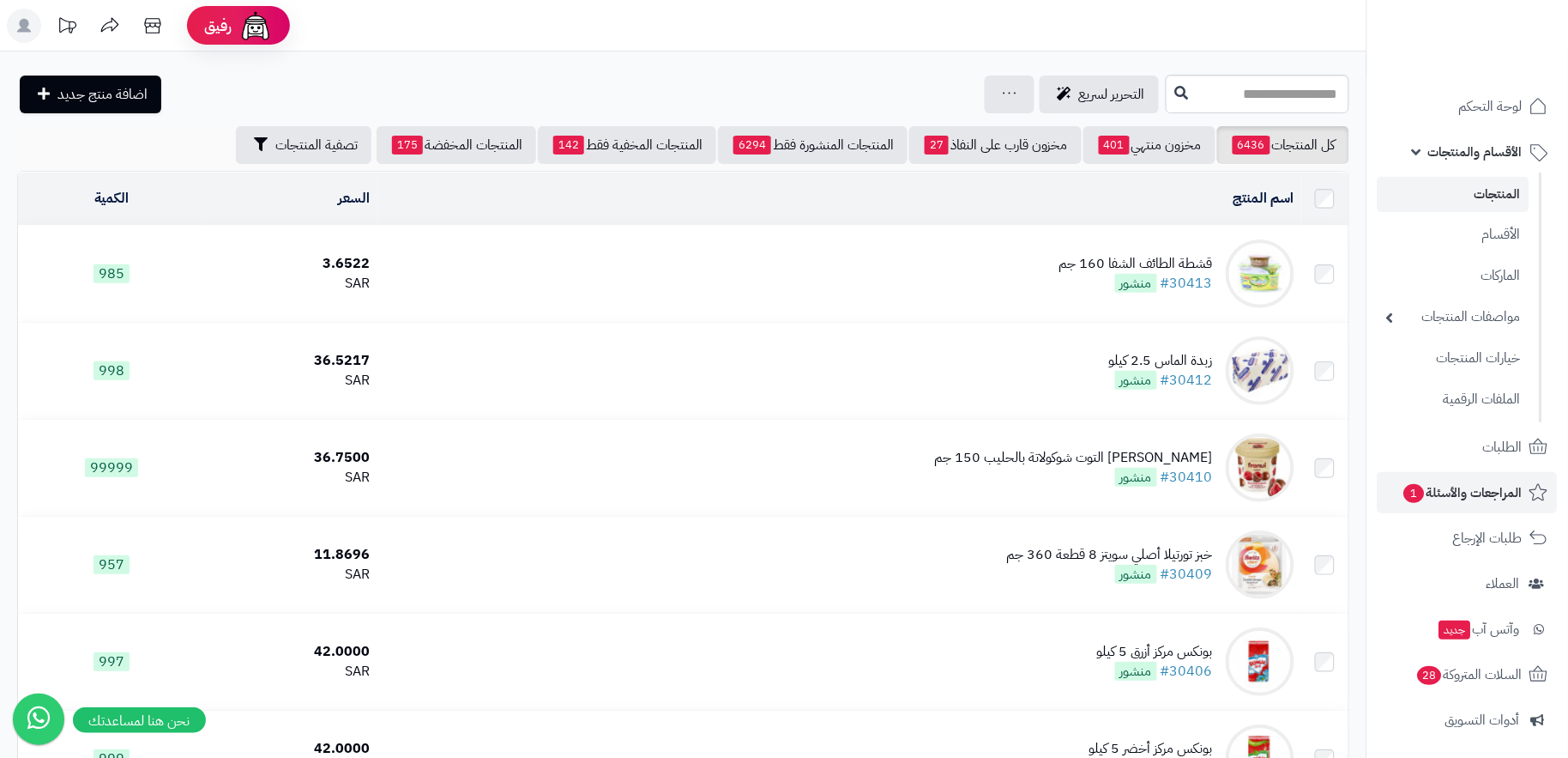
scroll to position [230, 0]
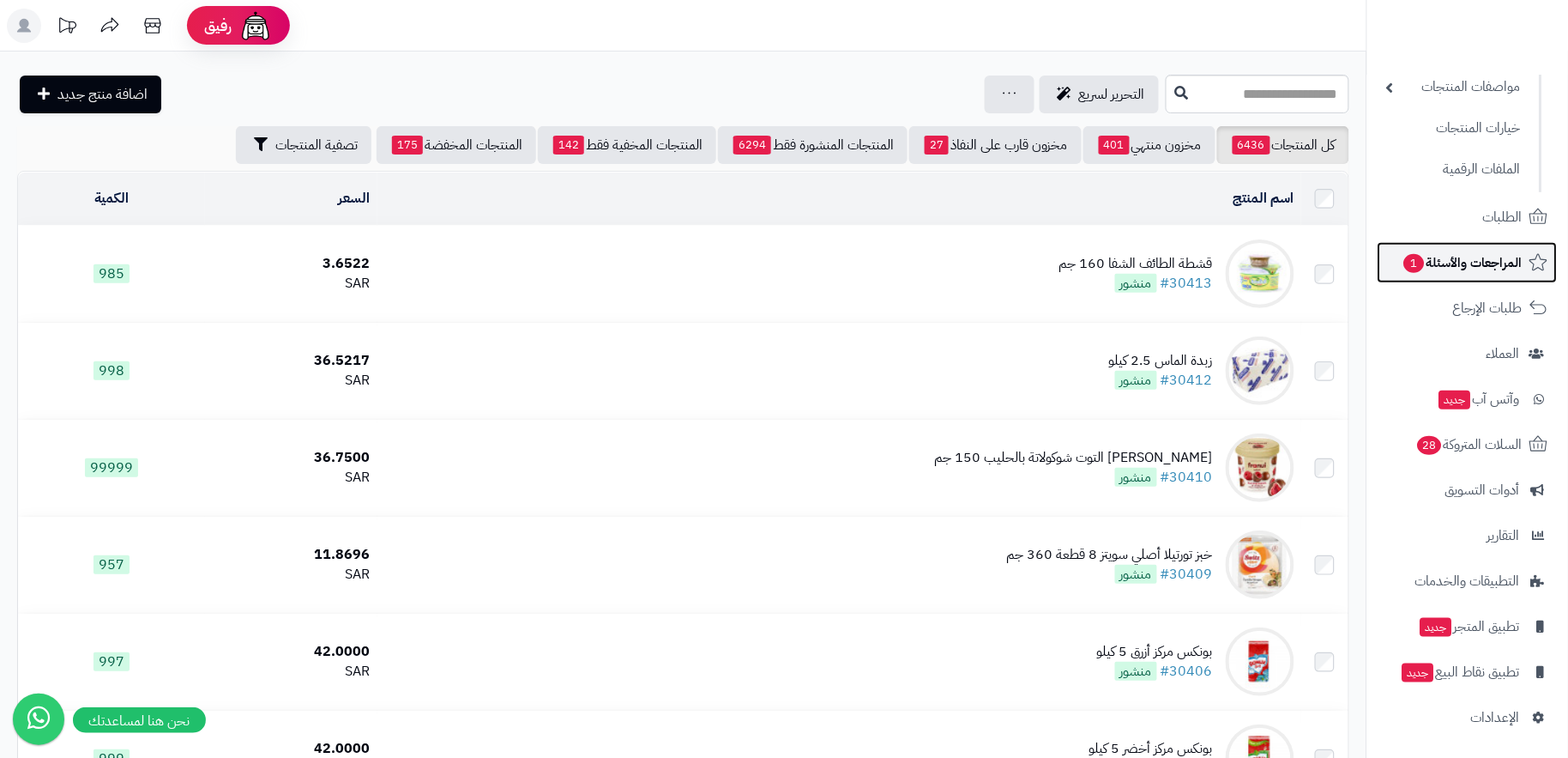
click at [1474, 268] on span "المراجعات والأسئلة 1" at bounding box center [1462, 263] width 120 height 24
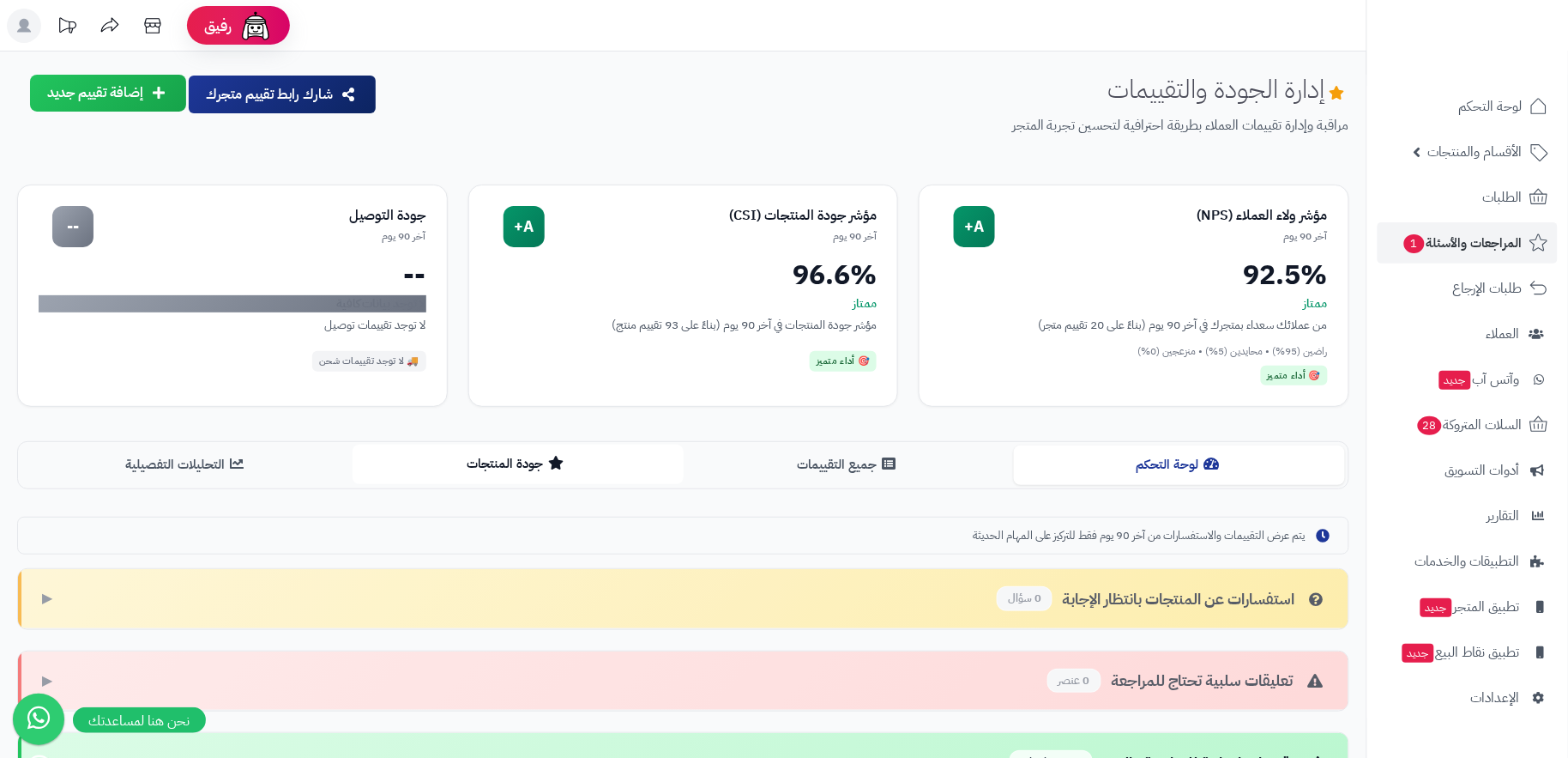
click at [474, 456] on button "جودة المنتجات" at bounding box center [517, 464] width 331 height 39
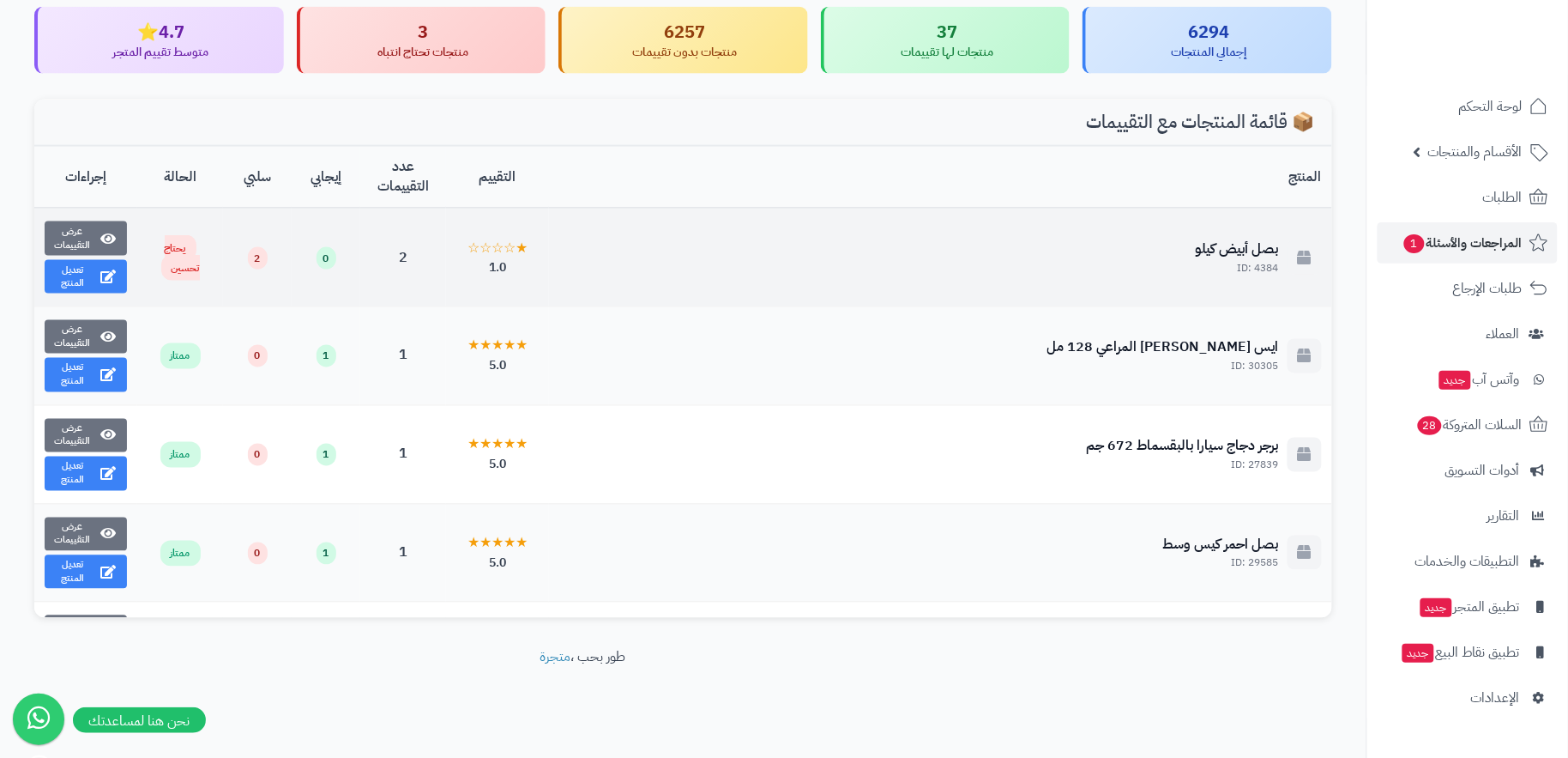
scroll to position [766, 0]
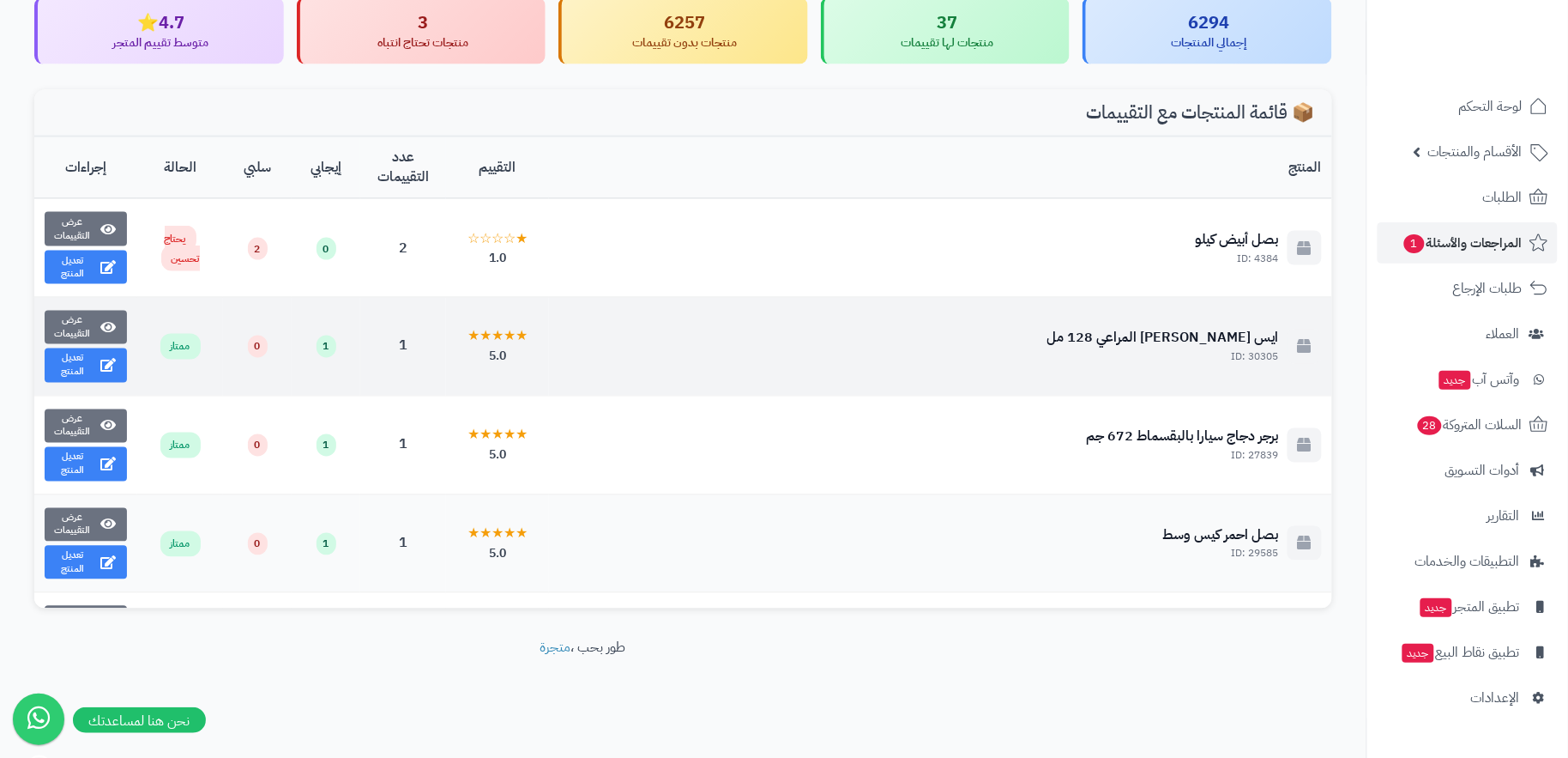
drag, startPoint x: 1053, startPoint y: 338, endPoint x: 1261, endPoint y: 335, distance: 208.0
click at [1261, 335] on div "ايس [PERSON_NAME] المراعي 128 مل ID: 30305" at bounding box center [940, 346] width 762 height 36
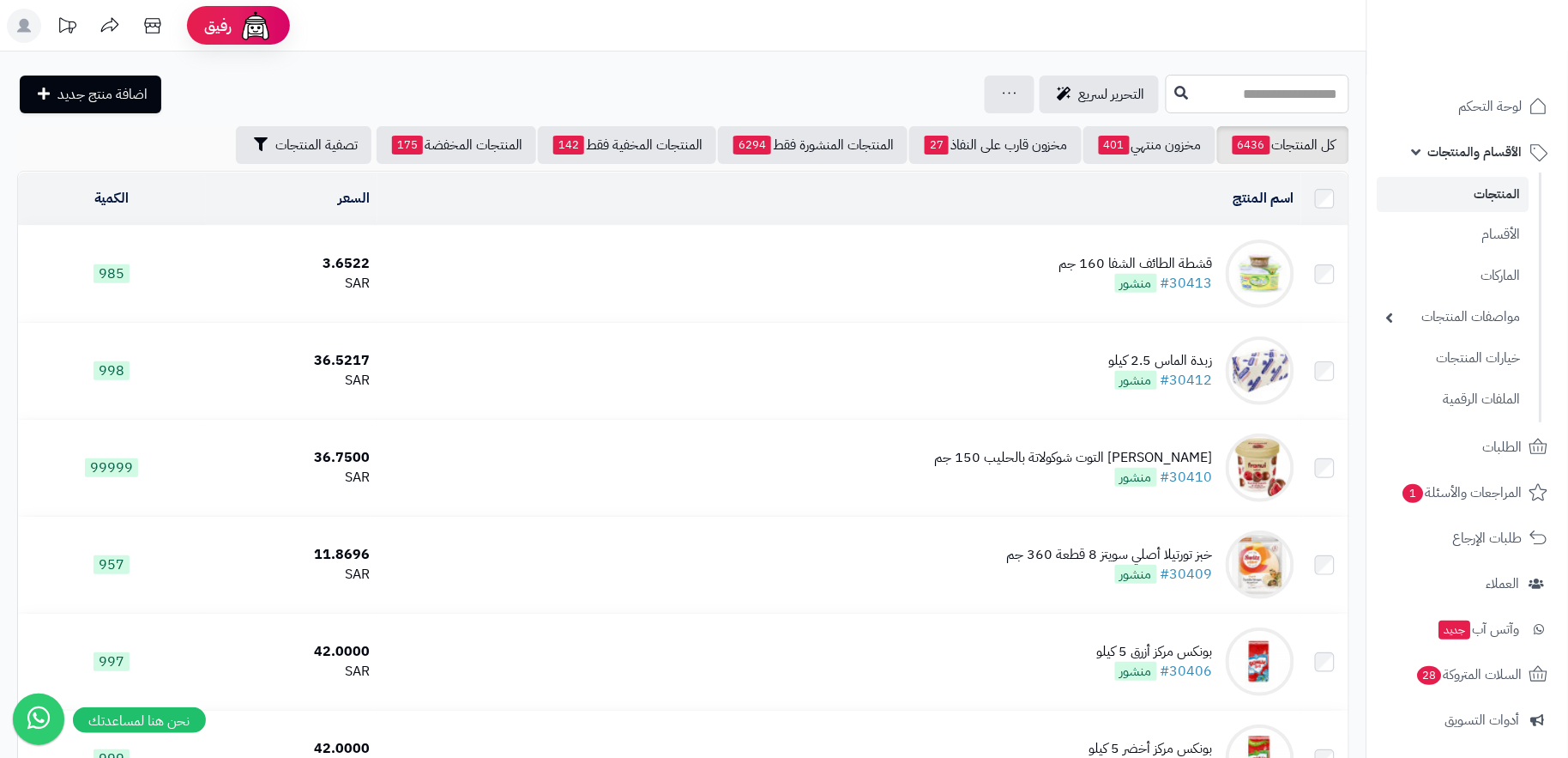
click at [1232, 99] on input "text" at bounding box center [1256, 94] width 183 height 39
paste input "**********"
type input "**********"
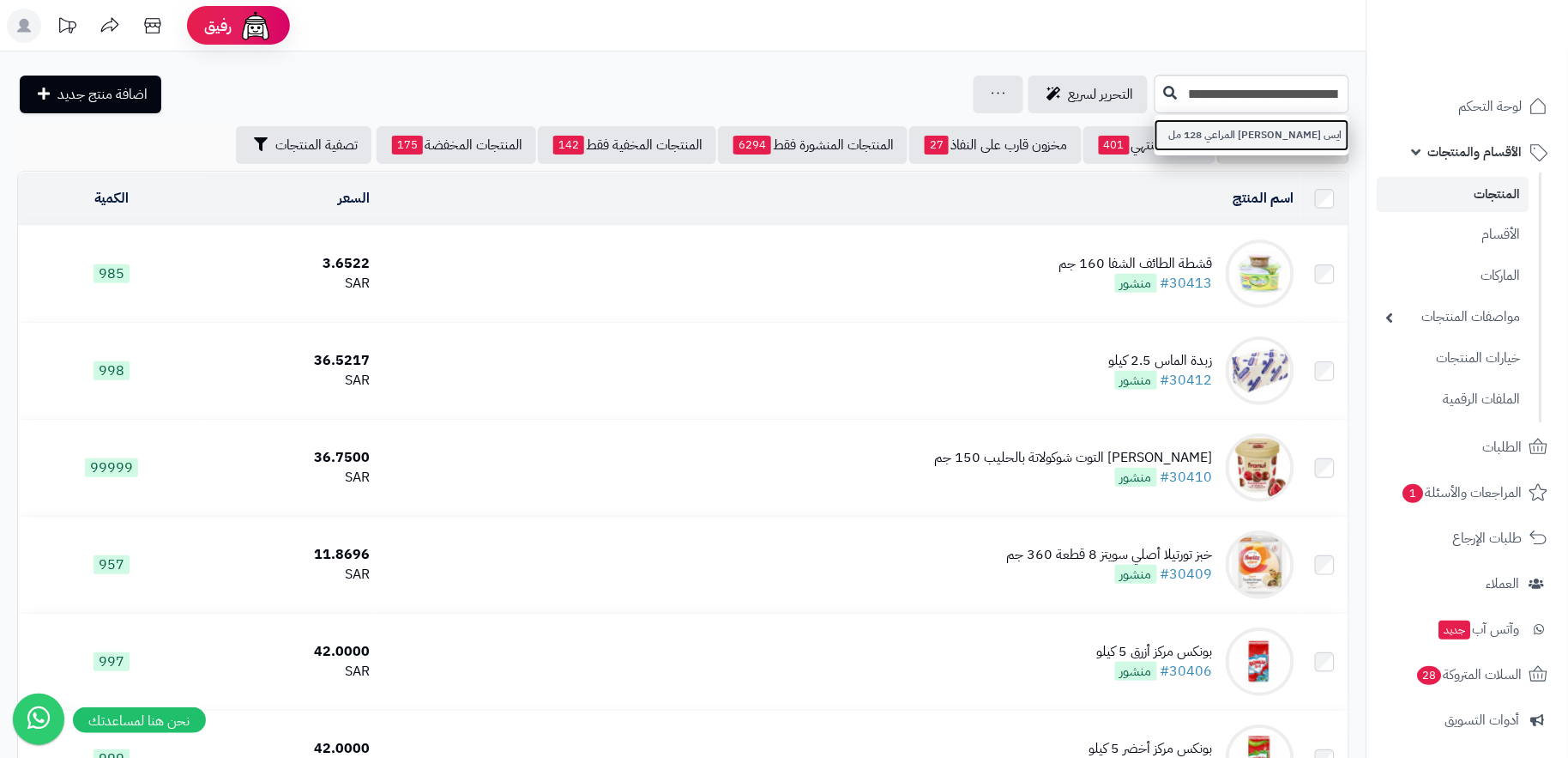
click at [1257, 143] on link "ايس كريم ميني فانيلا كوكيز المراعي 128 مل" at bounding box center [1251, 135] width 195 height 31
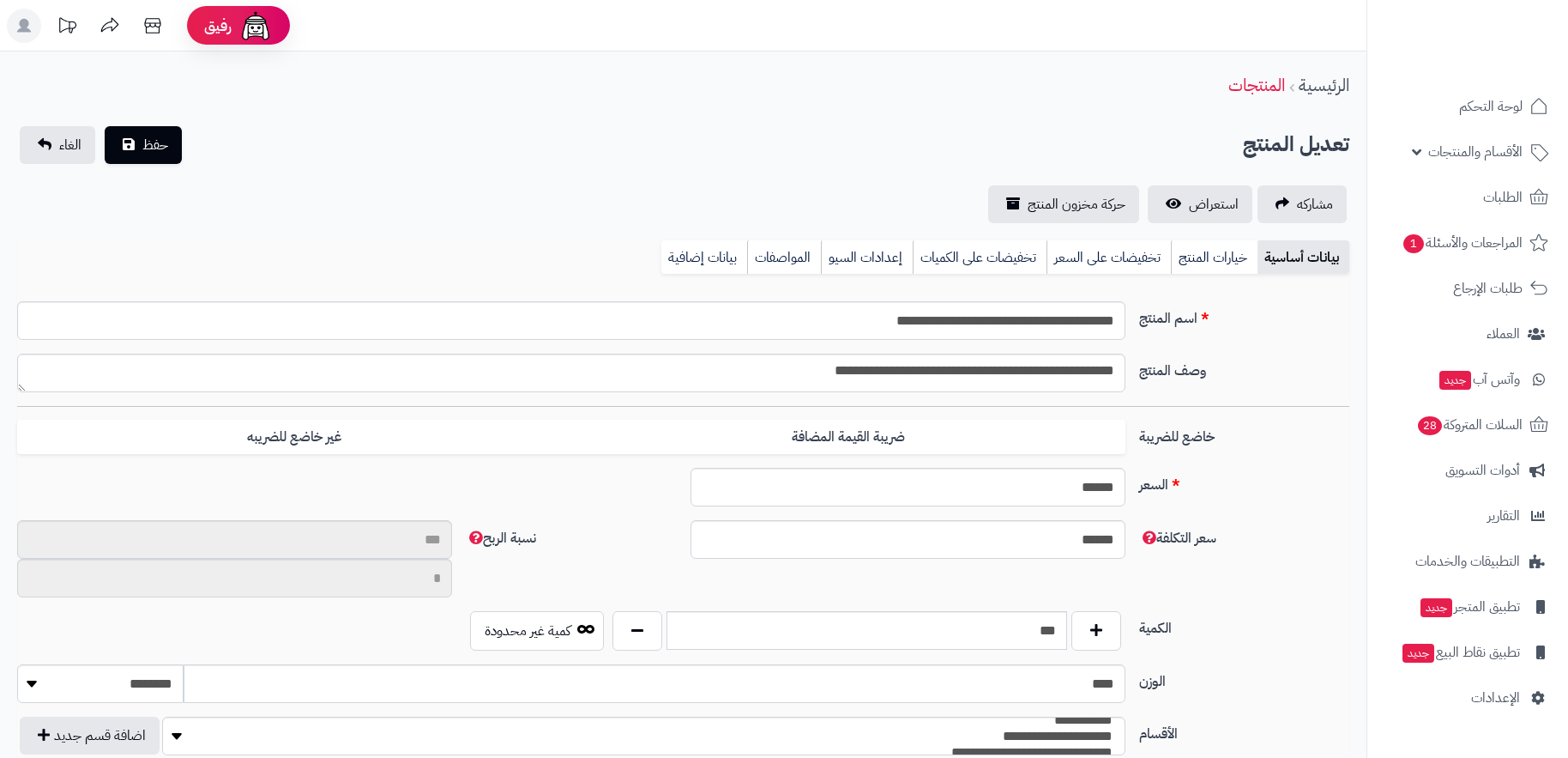
type input "**"
type input "********"
type input "****"
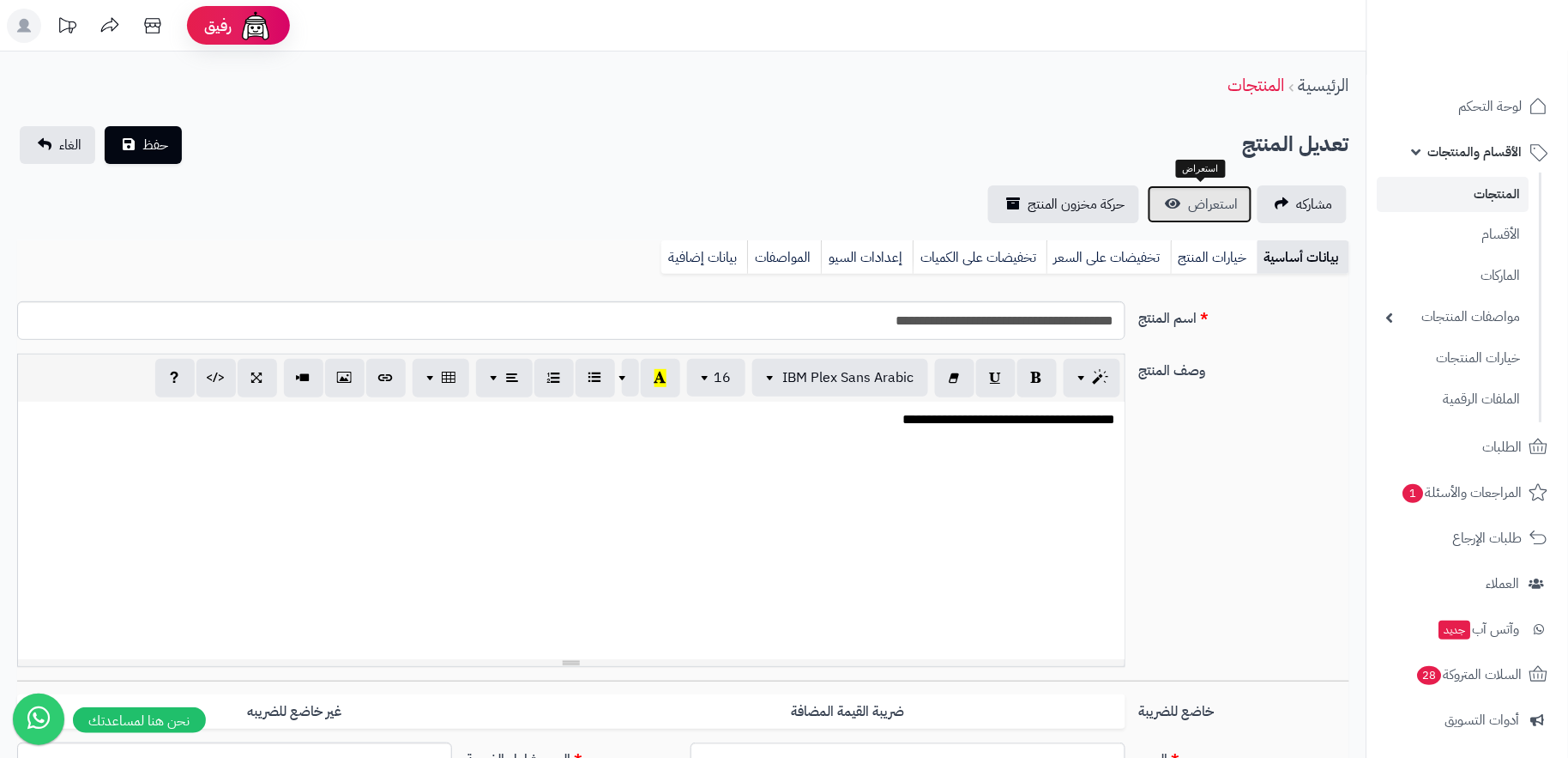
scroll to position [1031, 0]
click at [1210, 196] on span "استعراض" at bounding box center [1214, 204] width 50 height 20
